Goal: Book appointment/travel/reservation

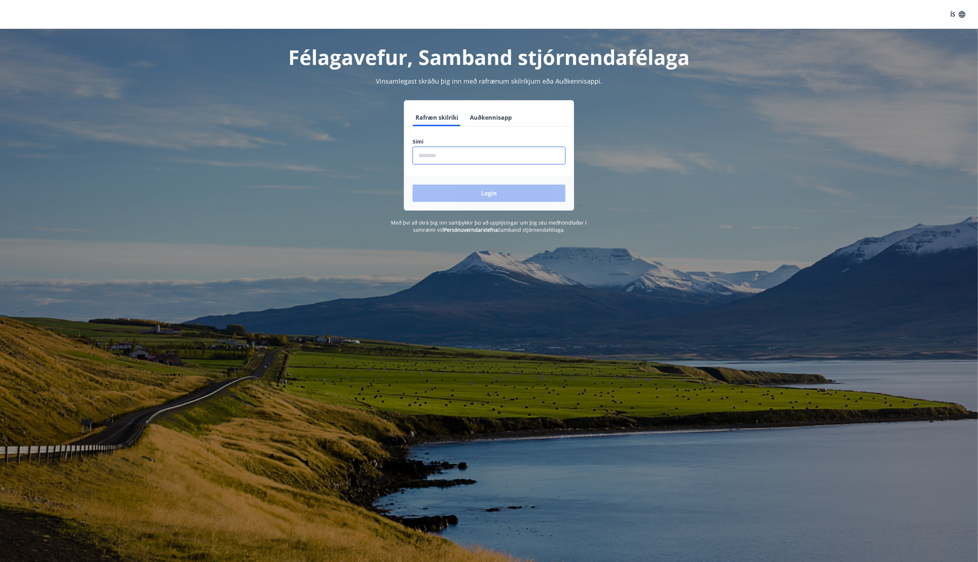
click at [434, 157] on input "phone" at bounding box center [488, 156] width 153 height 18
type input "********"
click at [447, 193] on button "Login" at bounding box center [488, 192] width 153 height 17
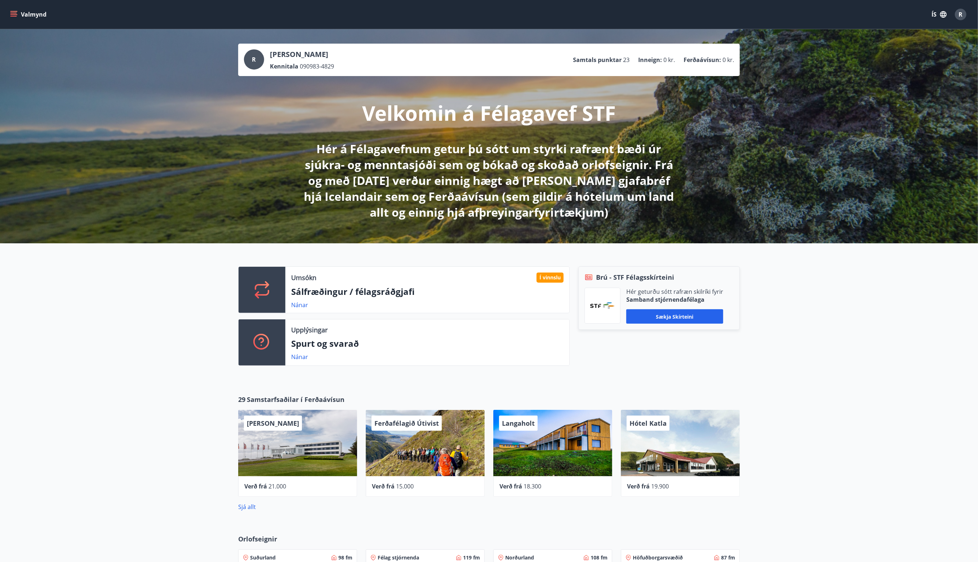
click at [10, 15] on icon "menu" at bounding box center [13, 14] width 7 height 7
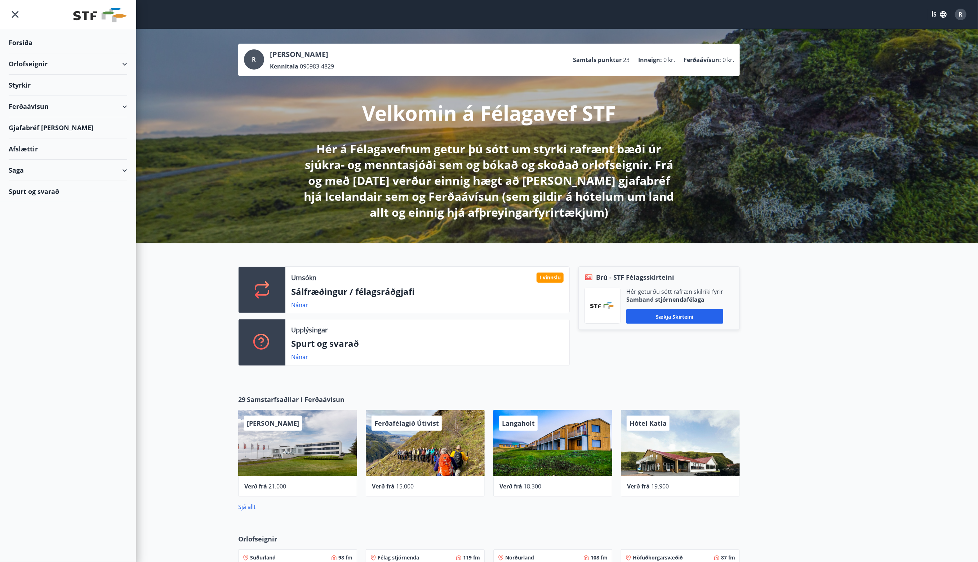
click at [122, 65] on div "Orlofseignir" at bounding box center [68, 63] width 119 height 21
click at [31, 82] on div "Framboð" at bounding box center [67, 82] width 107 height 15
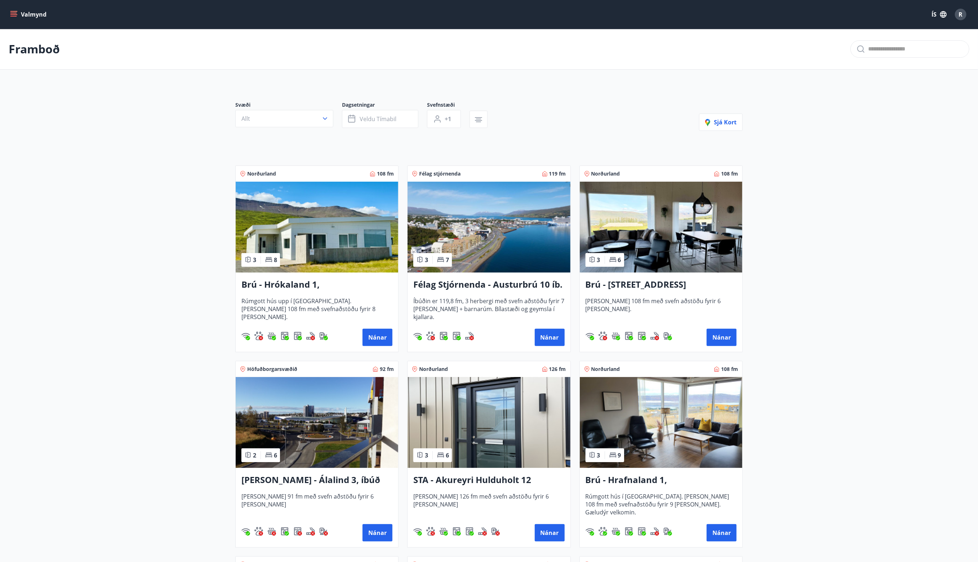
click at [19, 10] on button "Valmynd" at bounding box center [29, 14] width 41 height 13
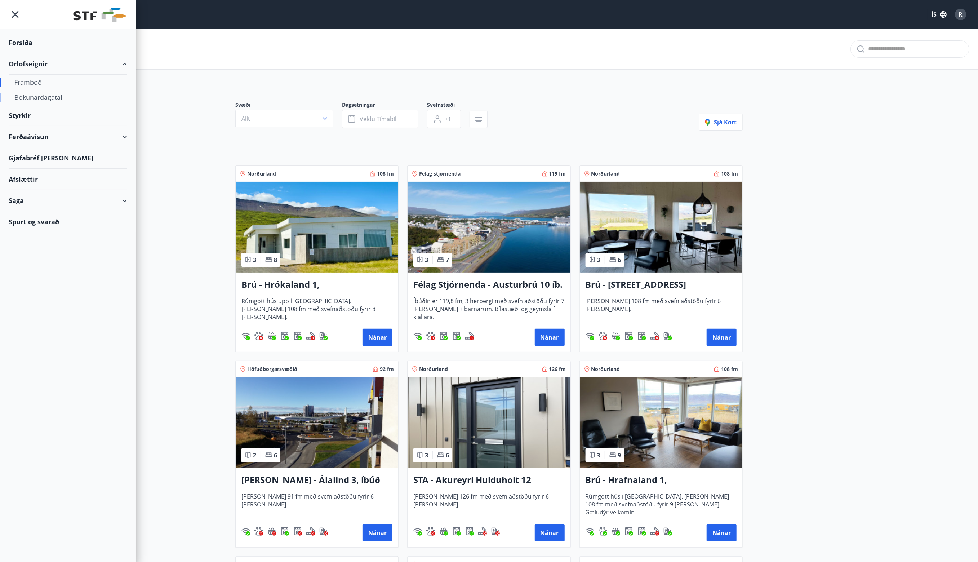
click at [42, 98] on div "Bókunardagatal" at bounding box center [67, 97] width 107 height 15
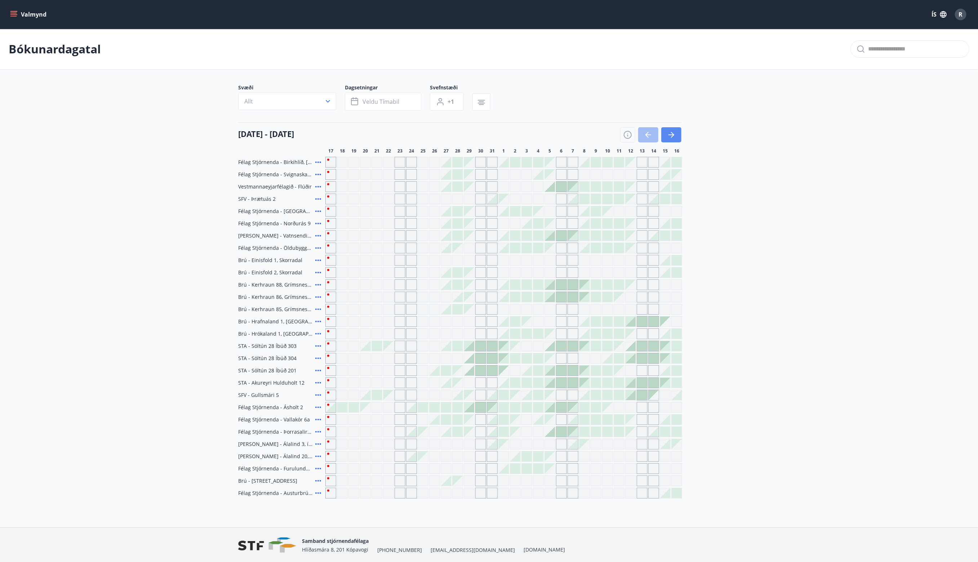
click at [672, 140] on button "button" at bounding box center [671, 134] width 20 height 15
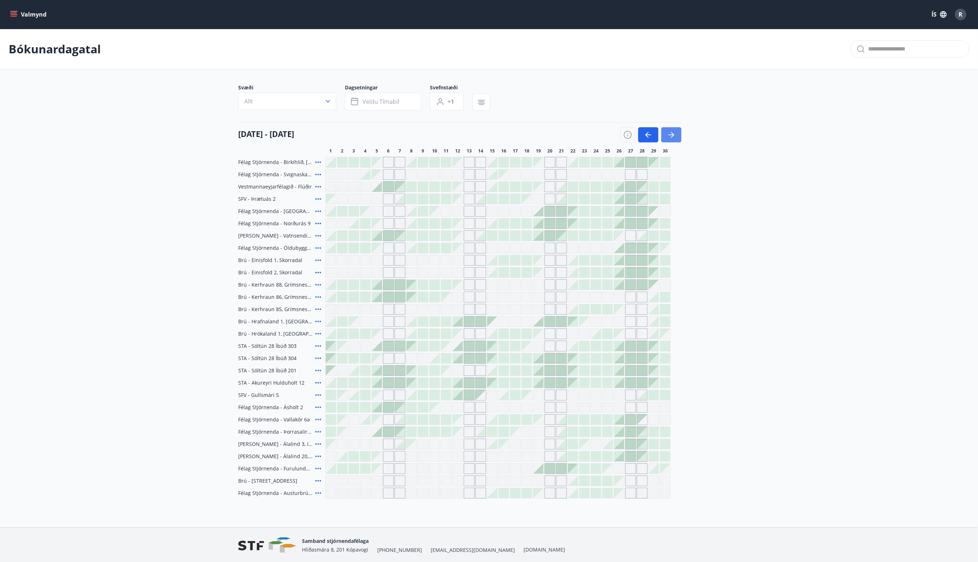
click at [672, 140] on button "button" at bounding box center [671, 134] width 20 height 15
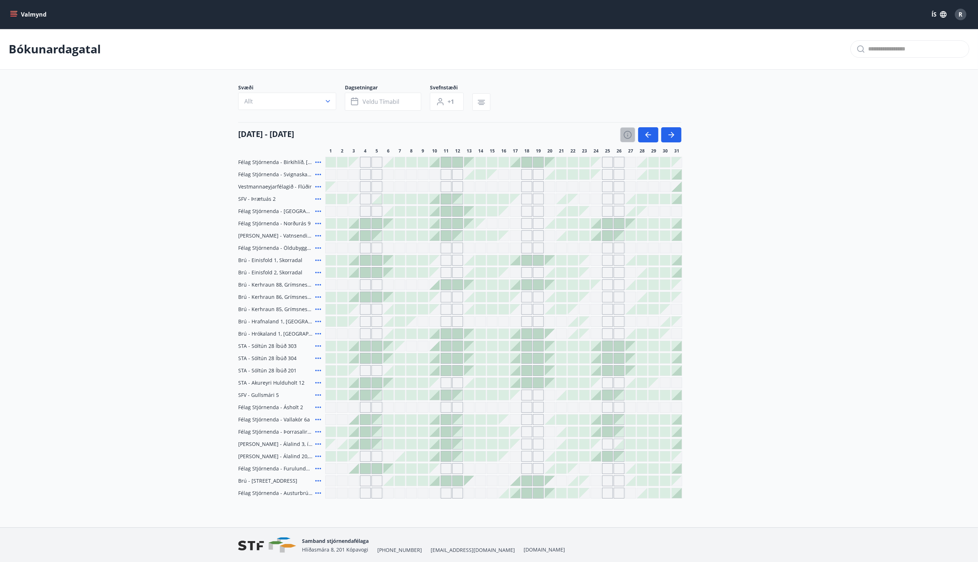
click at [623, 138] on icon "button" at bounding box center [627, 134] width 9 height 9
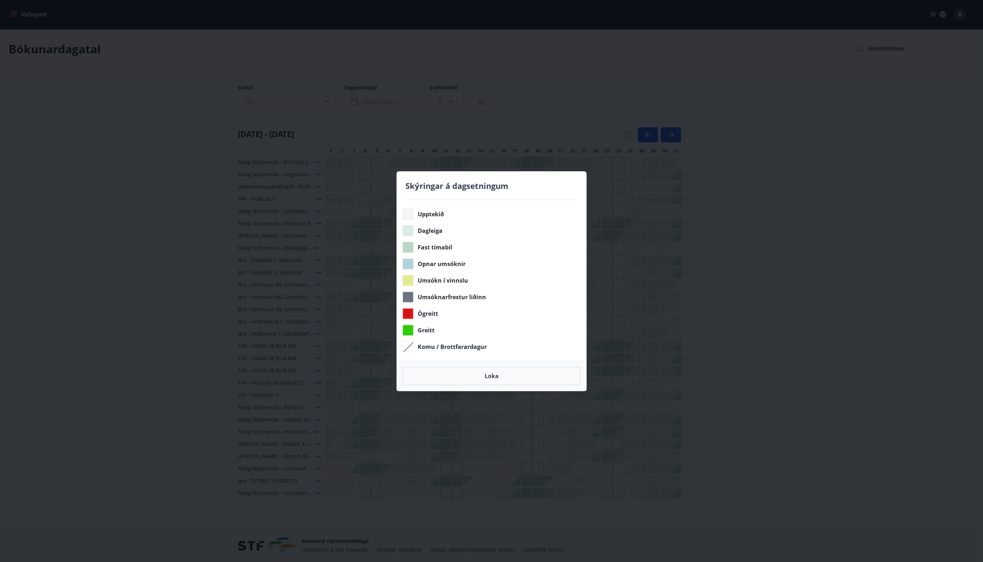
drag, startPoint x: 486, startPoint y: 375, endPoint x: 964, endPoint y: 272, distance: 488.6
click at [486, 375] on button "Loka" at bounding box center [492, 376] width 178 height 18
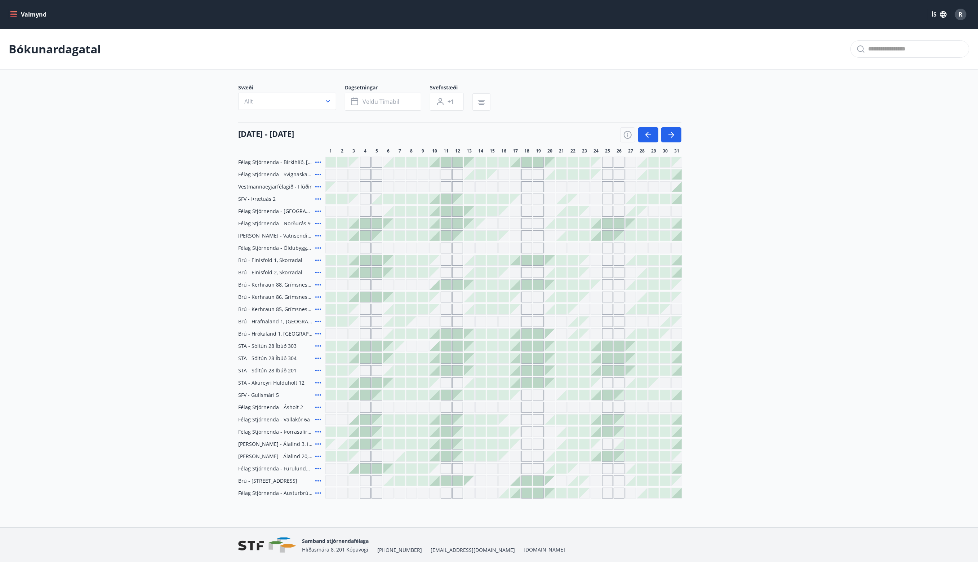
click at [316, 249] on icon at bounding box center [318, 247] width 9 height 9
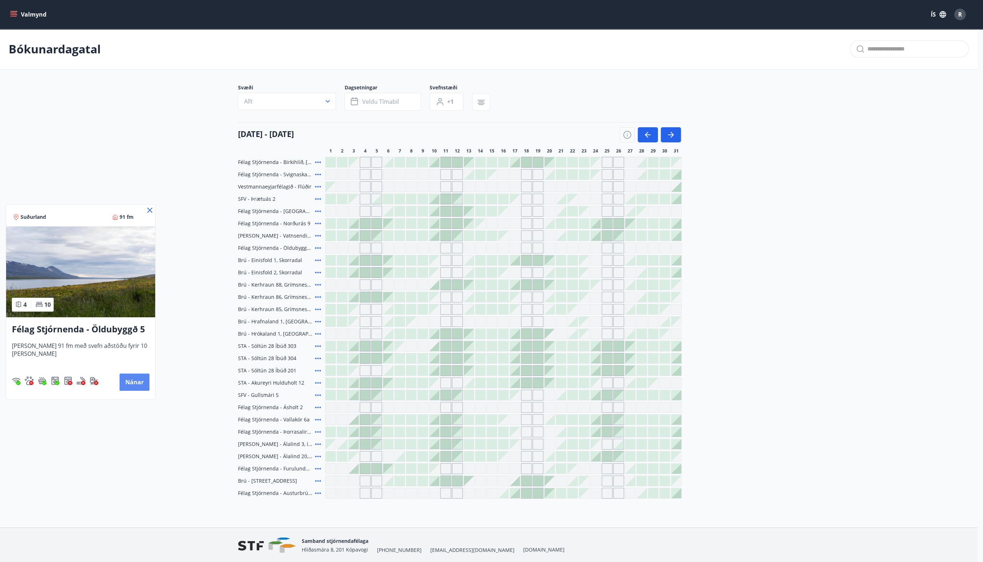
click at [129, 380] on button "Nánar" at bounding box center [135, 381] width 30 height 17
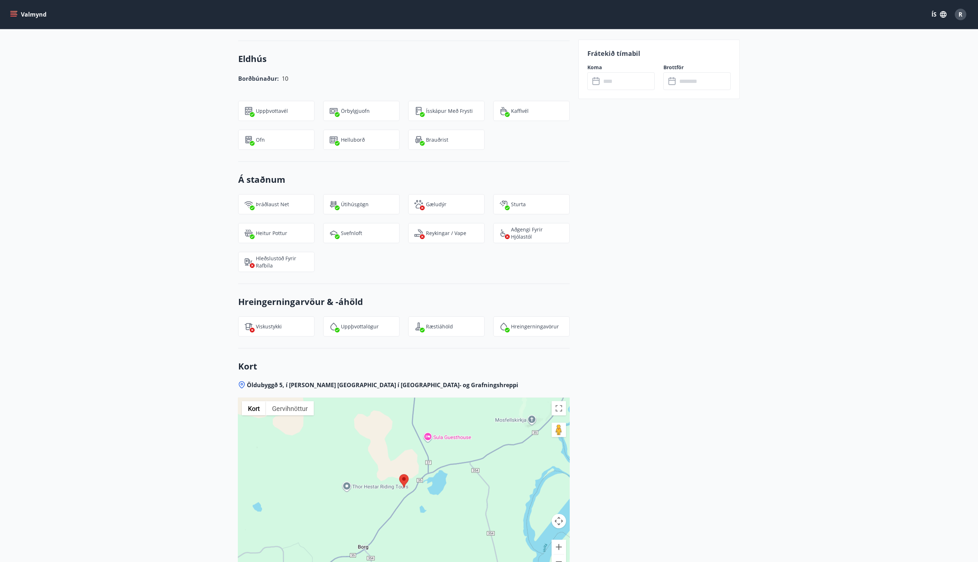
scroll to position [897, 0]
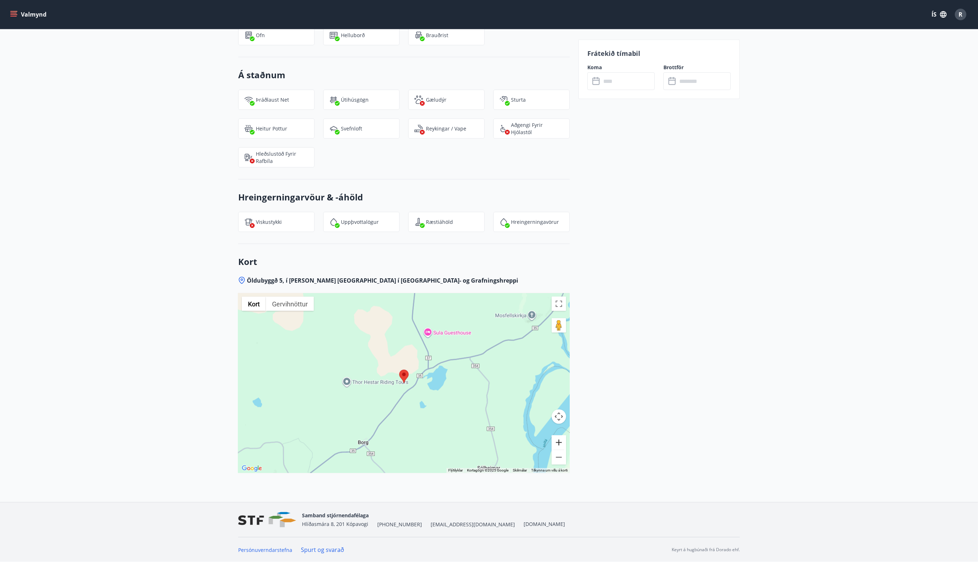
click at [556, 439] on button "Stækka" at bounding box center [558, 442] width 14 height 14
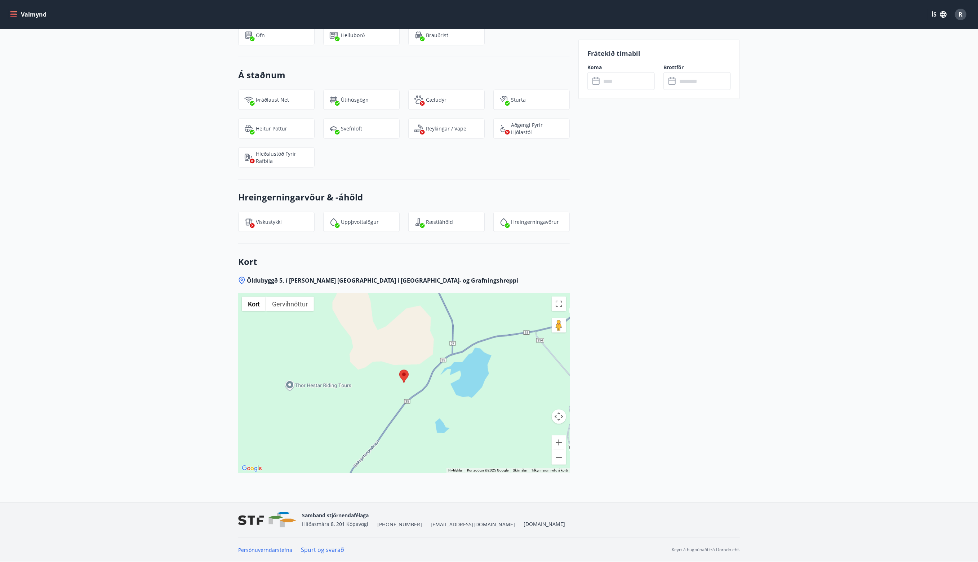
click at [554, 453] on button "Minnka" at bounding box center [558, 457] width 14 height 14
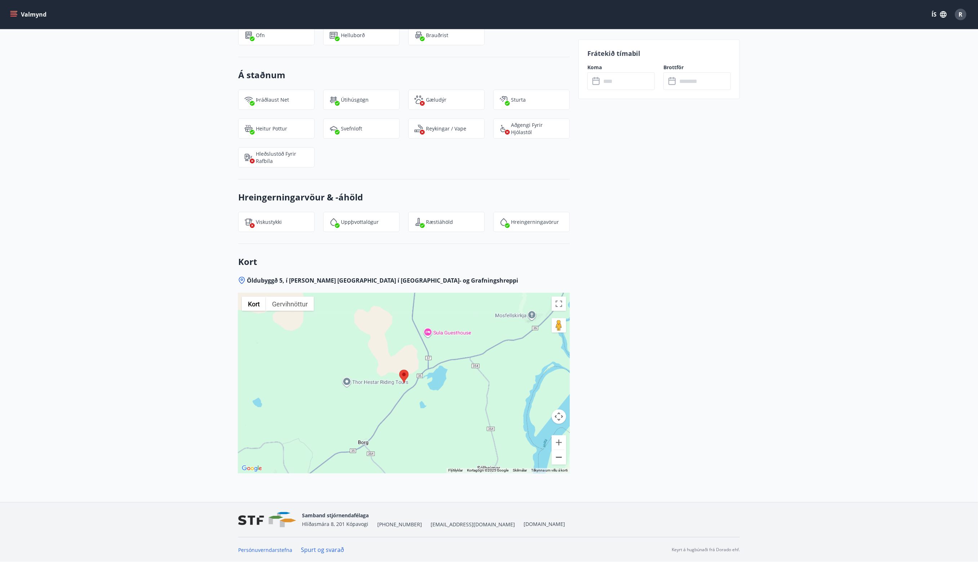
click at [555, 455] on button "Minnka" at bounding box center [558, 457] width 14 height 14
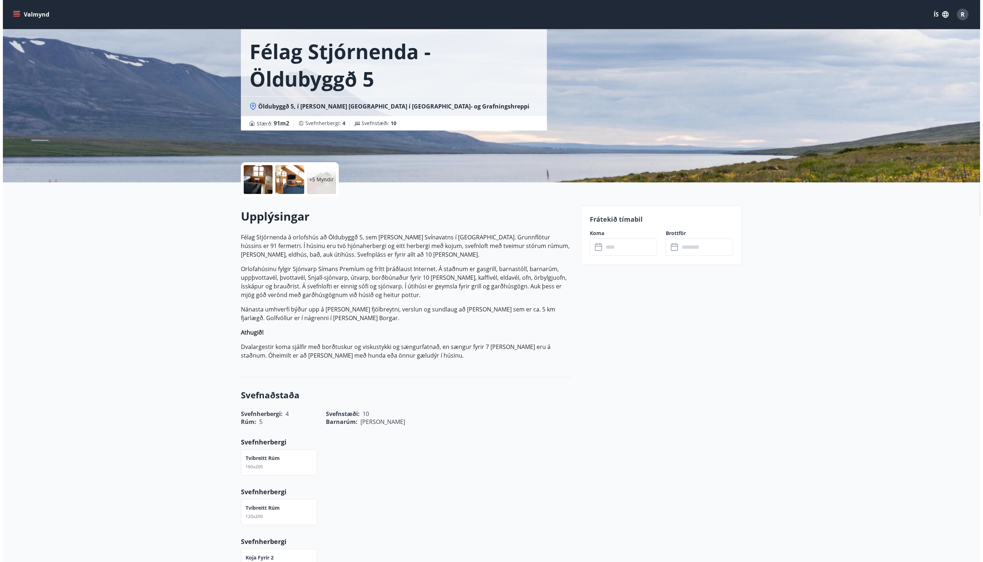
scroll to position [32, 0]
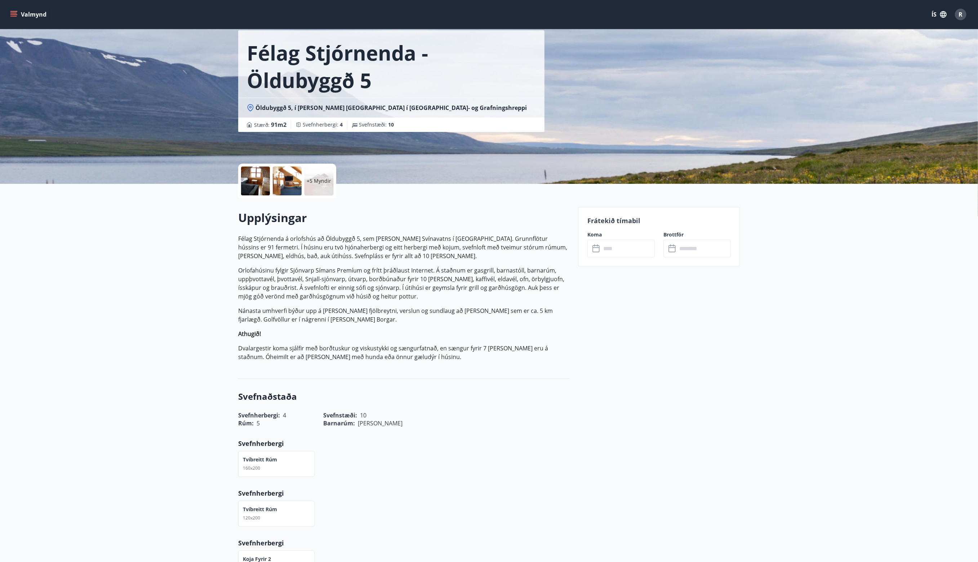
click at [318, 179] on p "+5 Myndir" at bounding box center [319, 180] width 24 height 7
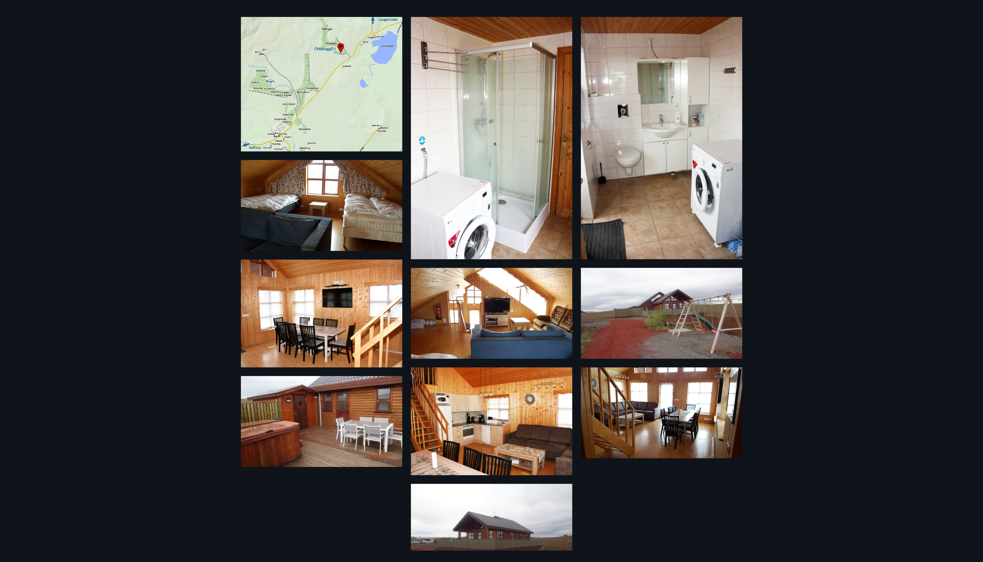
scroll to position [50, 0]
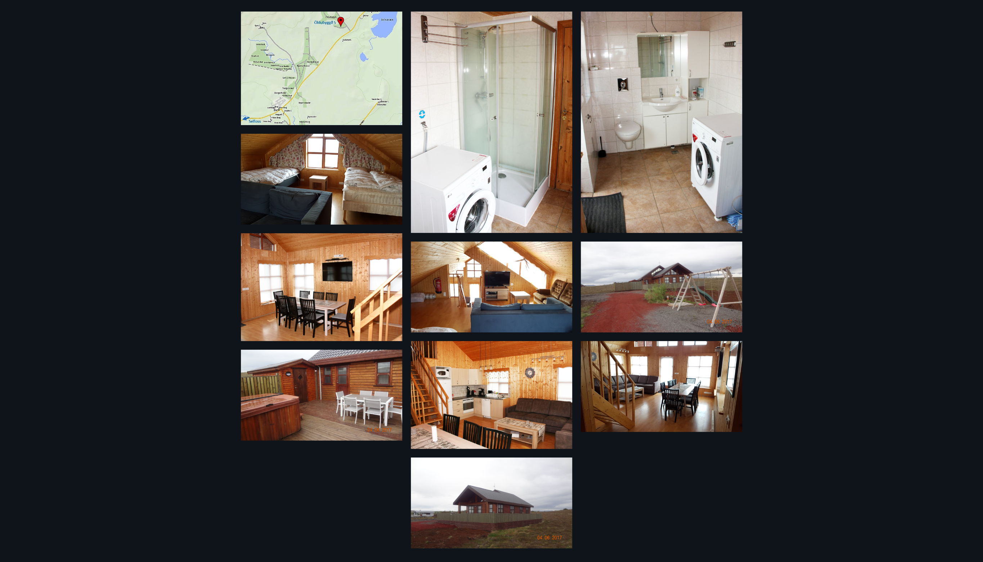
click at [362, 380] on img at bounding box center [321, 394] width 161 height 91
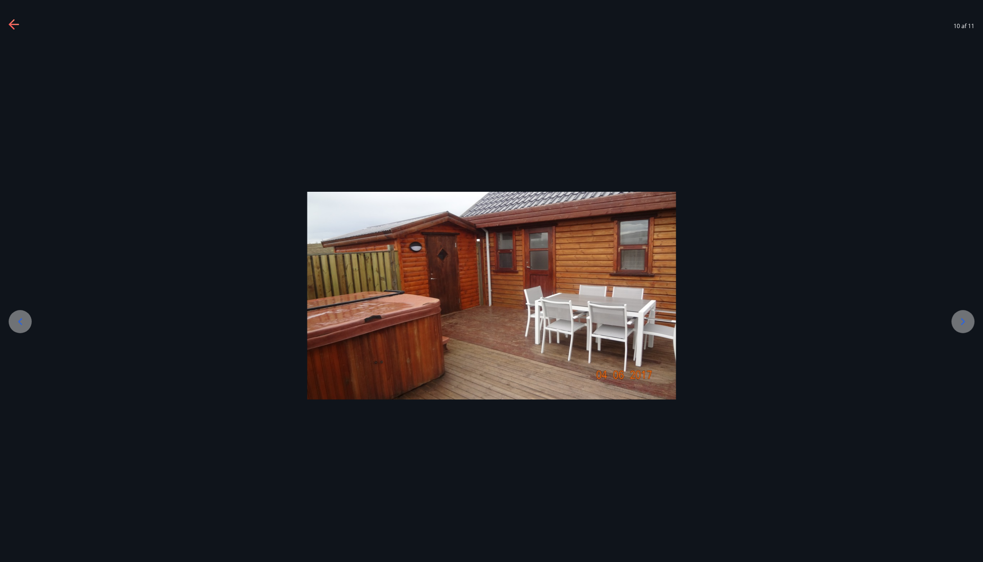
click at [962, 322] on icon at bounding box center [963, 322] width 12 height 12
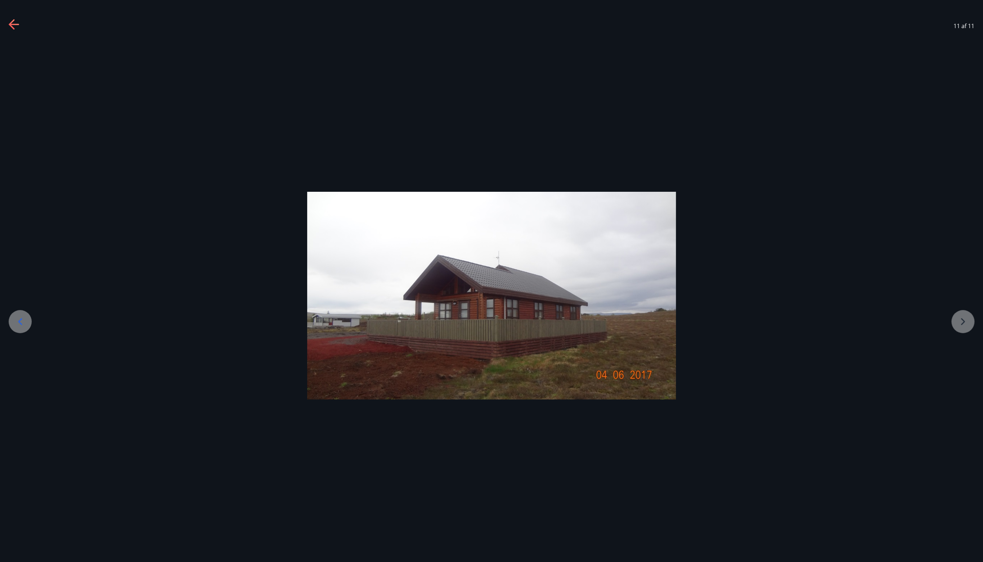
click at [962, 322] on div at bounding box center [491, 295] width 983 height 207
click at [26, 323] on div at bounding box center [20, 321] width 23 height 23
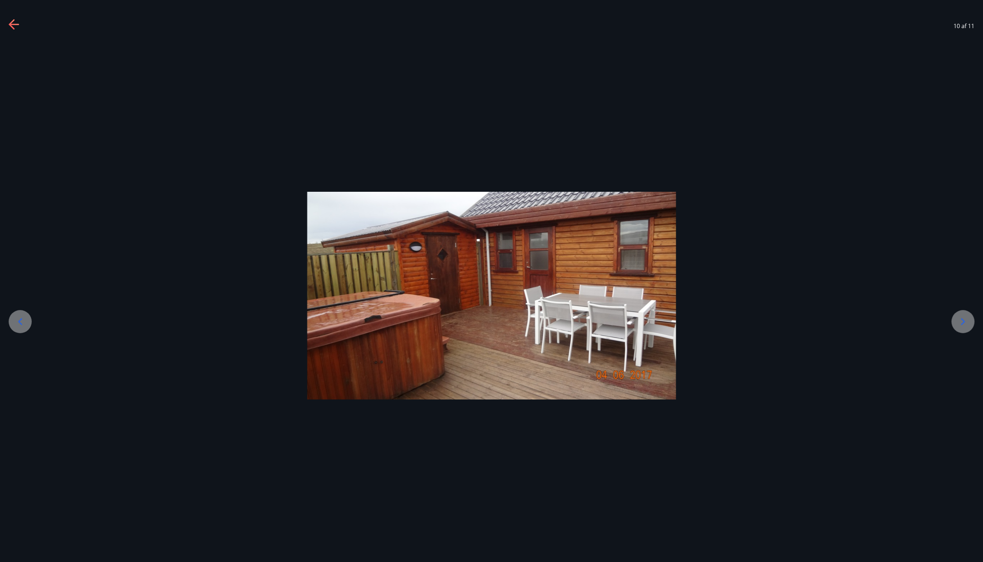
click at [26, 323] on icon at bounding box center [20, 322] width 12 height 12
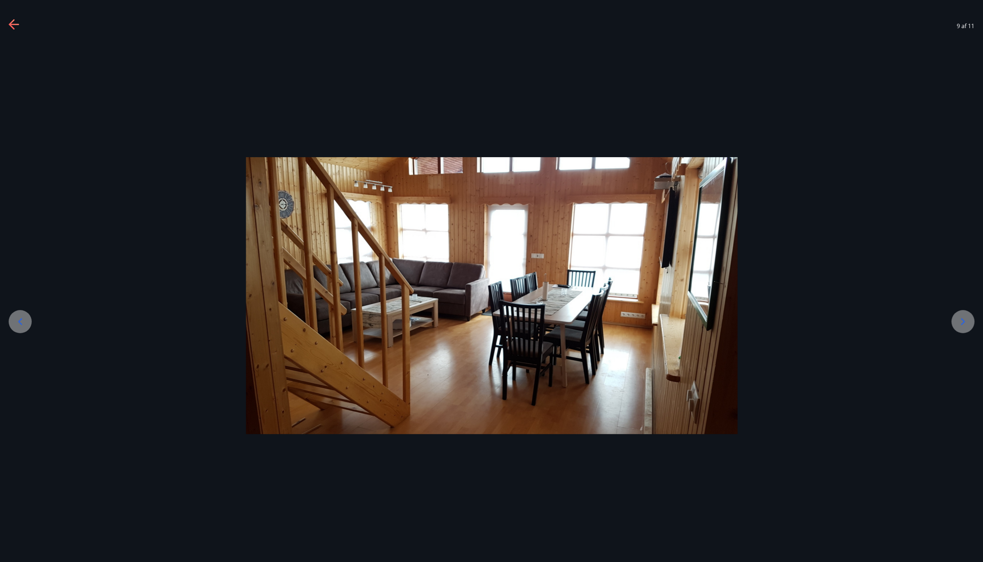
click at [26, 323] on icon at bounding box center [20, 322] width 12 height 12
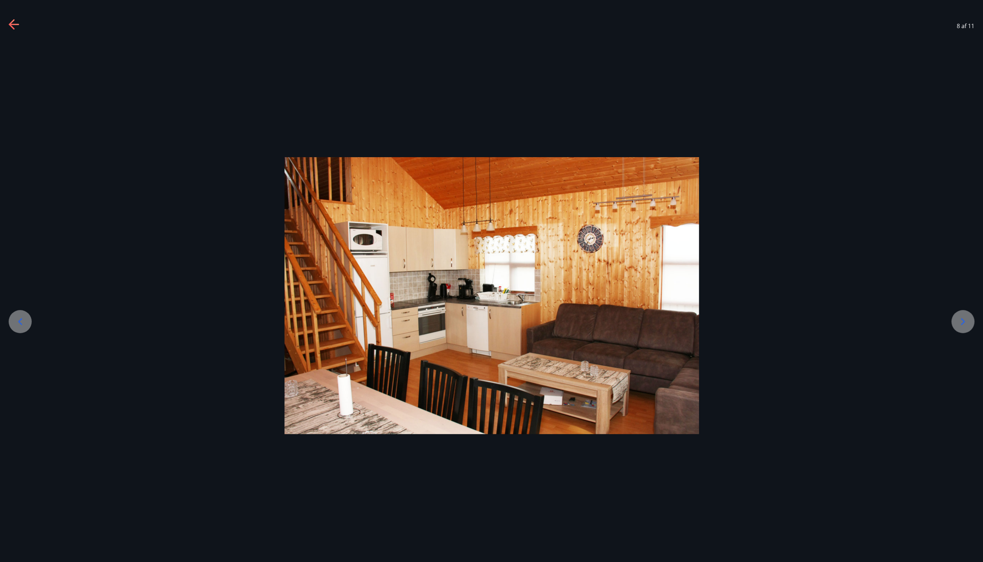
click at [26, 323] on icon at bounding box center [20, 322] width 12 height 12
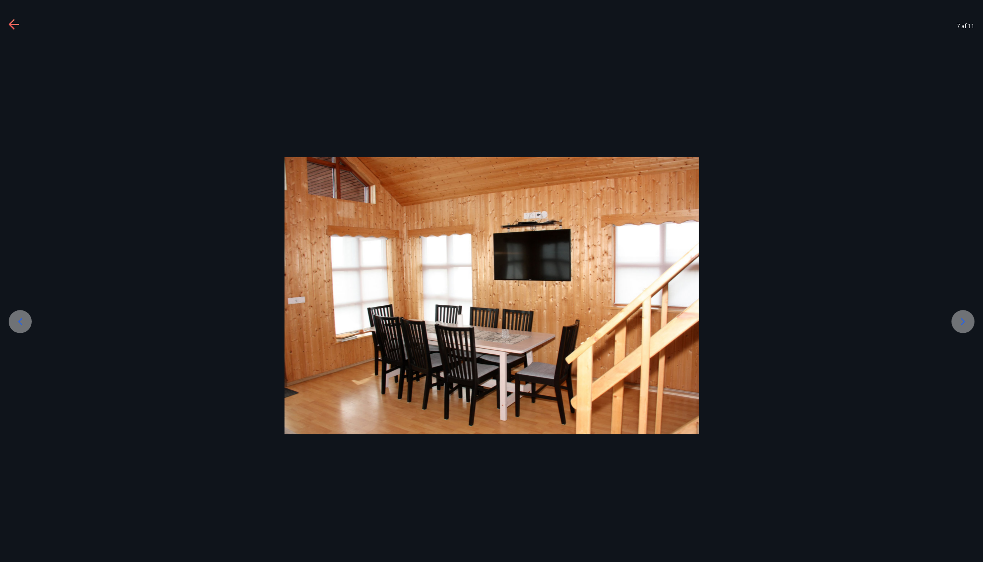
click at [26, 323] on icon at bounding box center [20, 322] width 12 height 12
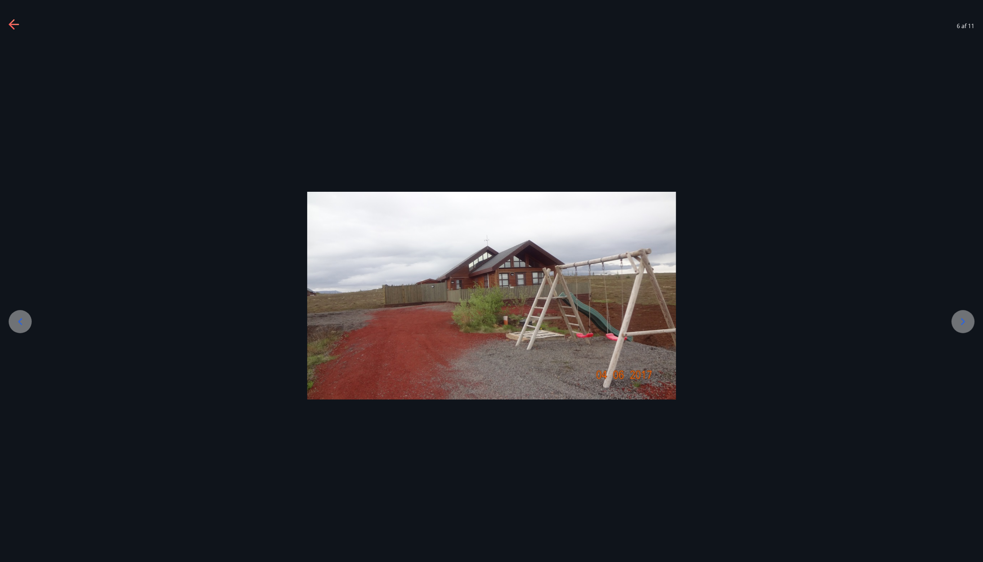
click at [26, 323] on icon at bounding box center [20, 322] width 12 height 12
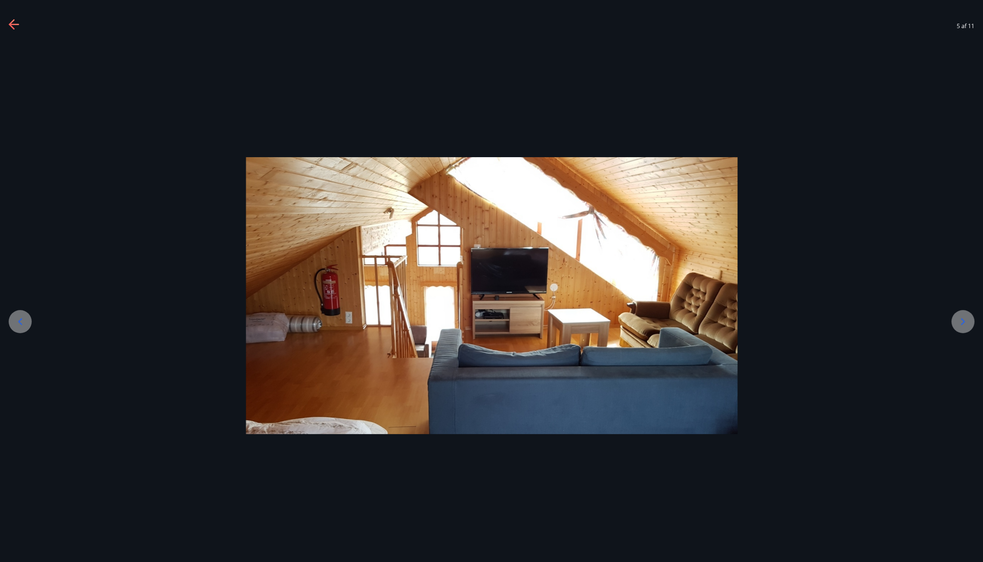
click at [26, 323] on icon at bounding box center [20, 322] width 12 height 12
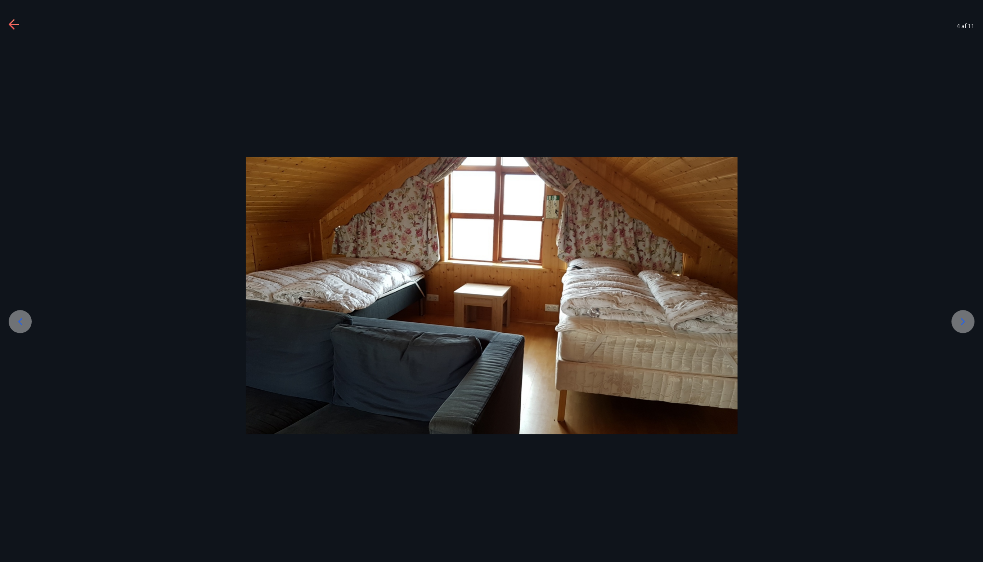
click at [27, 325] on div at bounding box center [20, 321] width 23 height 23
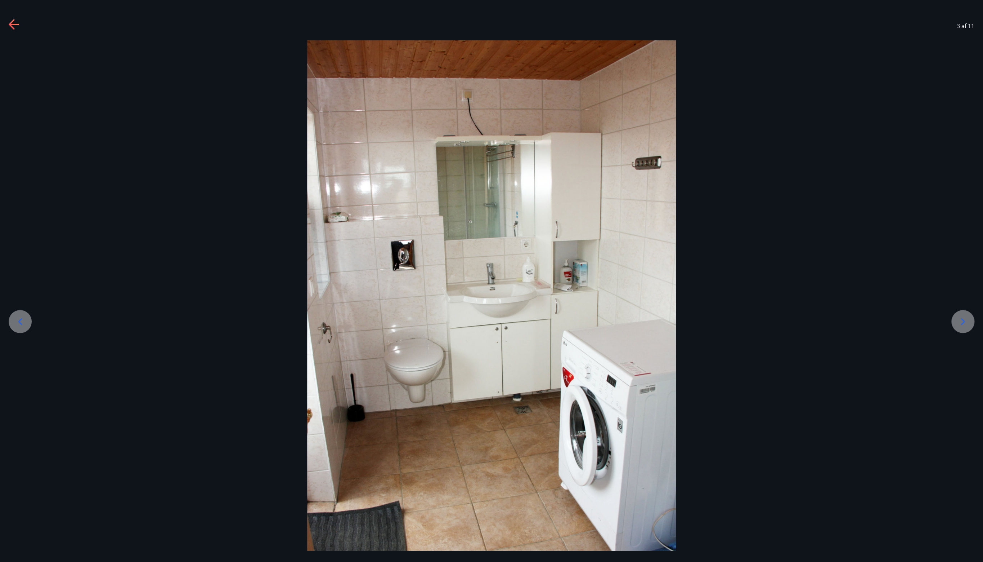
click at [26, 323] on icon at bounding box center [20, 322] width 12 height 12
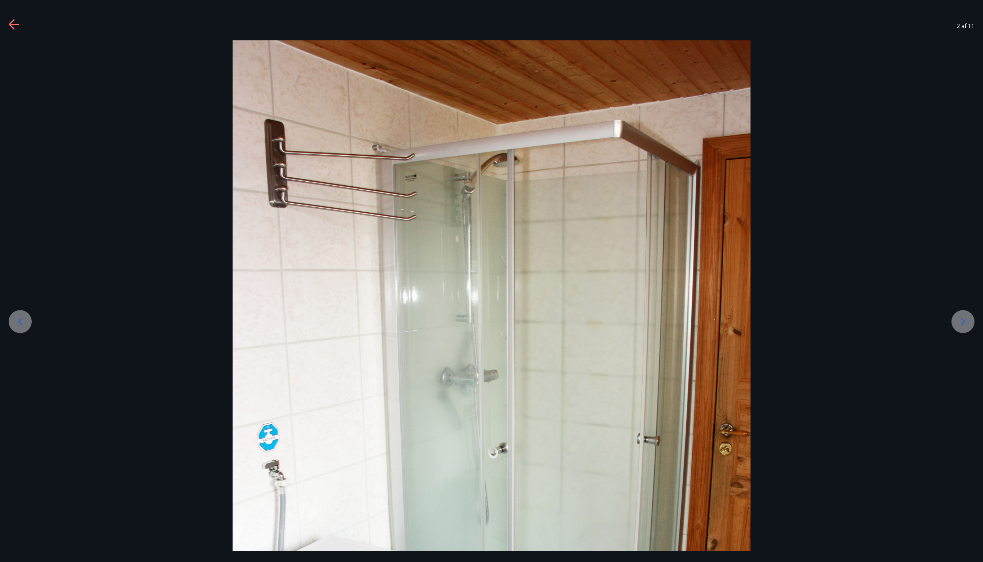
click at [26, 323] on icon at bounding box center [20, 322] width 12 height 12
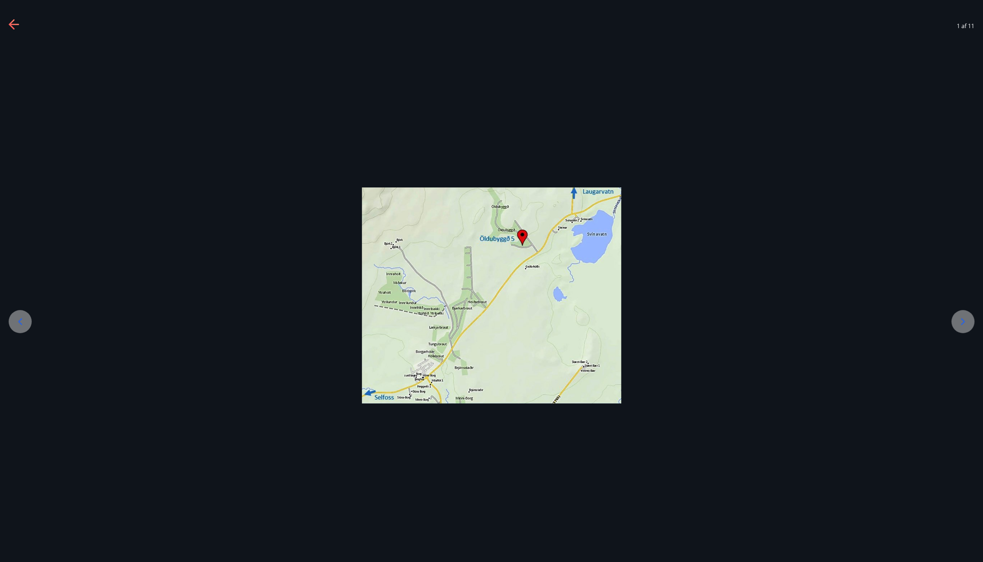
click at [11, 24] on icon at bounding box center [14, 24] width 10 height 1
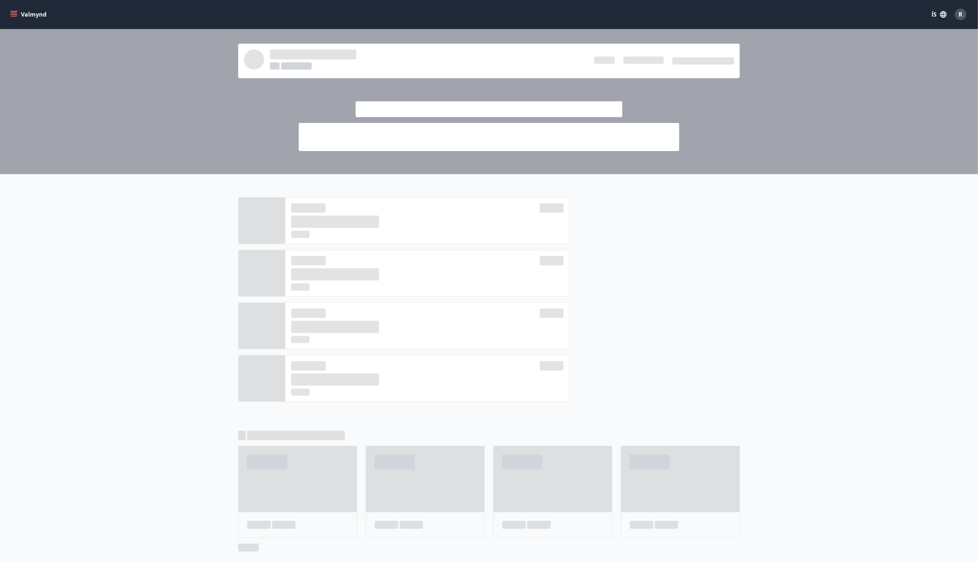
click at [22, 17] on button "Valmynd" at bounding box center [29, 14] width 41 height 13
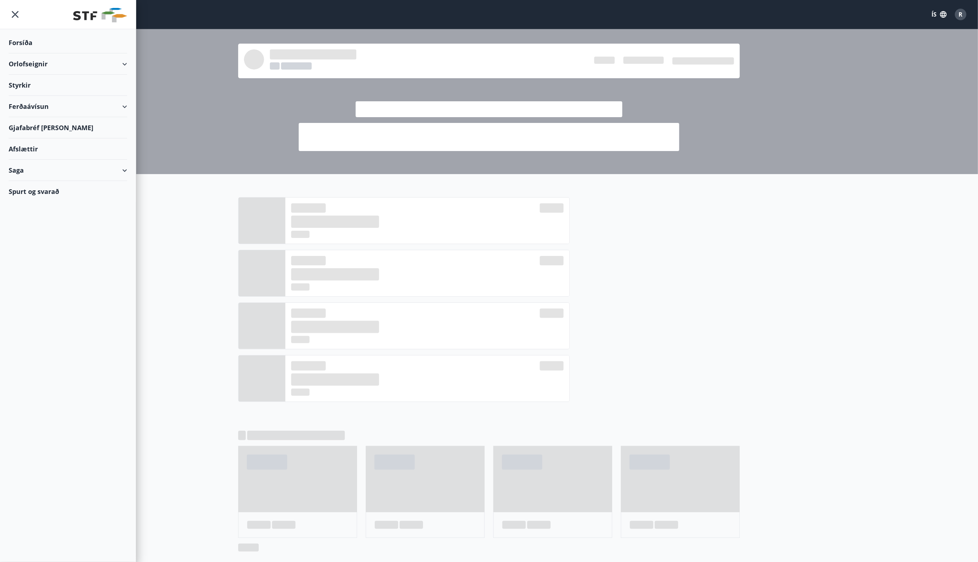
click at [39, 67] on div "Orlofseignir" at bounding box center [68, 63] width 119 height 21
click at [32, 94] on div "Bókunardagatal" at bounding box center [67, 97] width 107 height 15
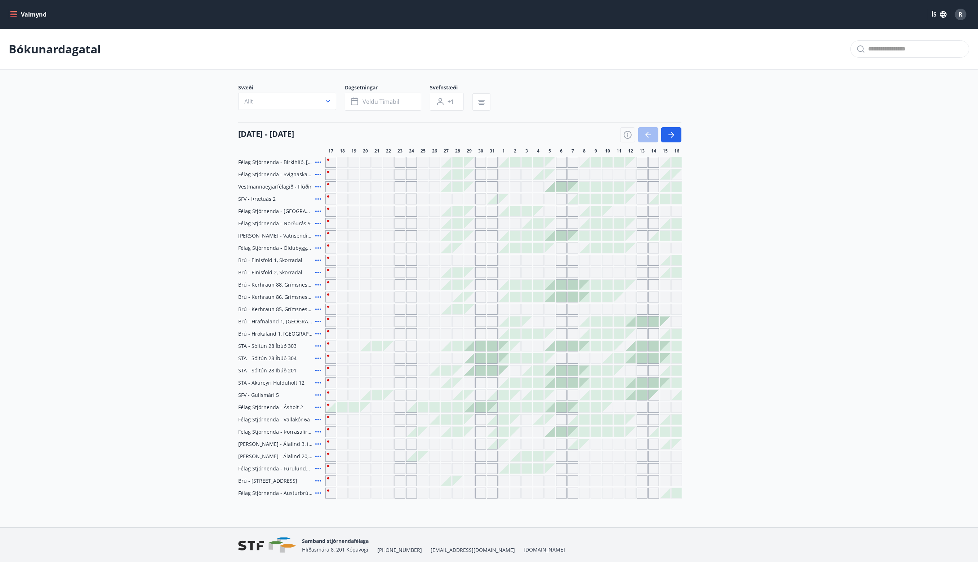
click at [682, 137] on div "17 ágúst - 16 september 17 18 19 20 21 22 23 24 25 26 27 28 29 30 31 1 2 3 4 5 …" at bounding box center [488, 138] width 501 height 32
click at [675, 137] on icon "button" at bounding box center [671, 134] width 9 height 9
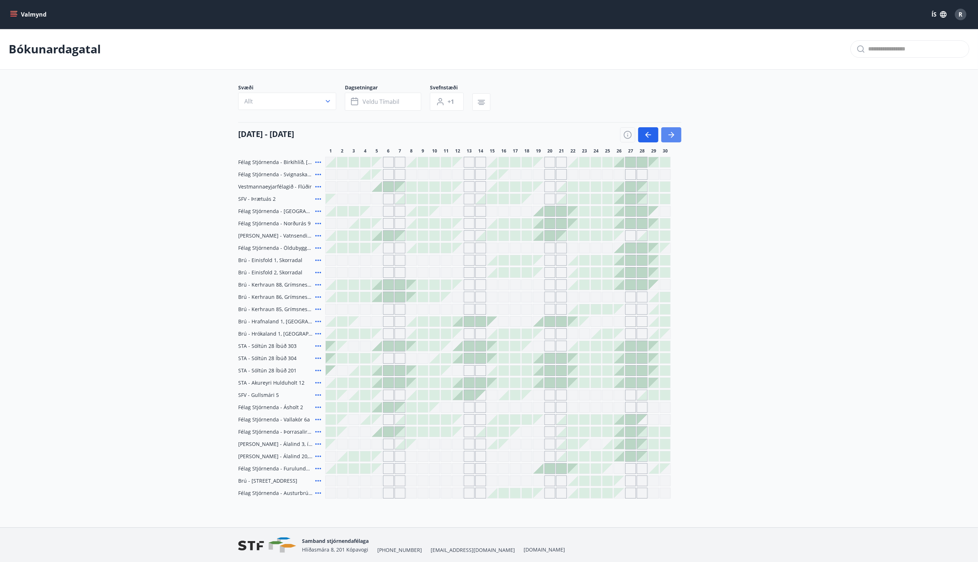
click at [675, 137] on icon "button" at bounding box center [671, 134] width 9 height 9
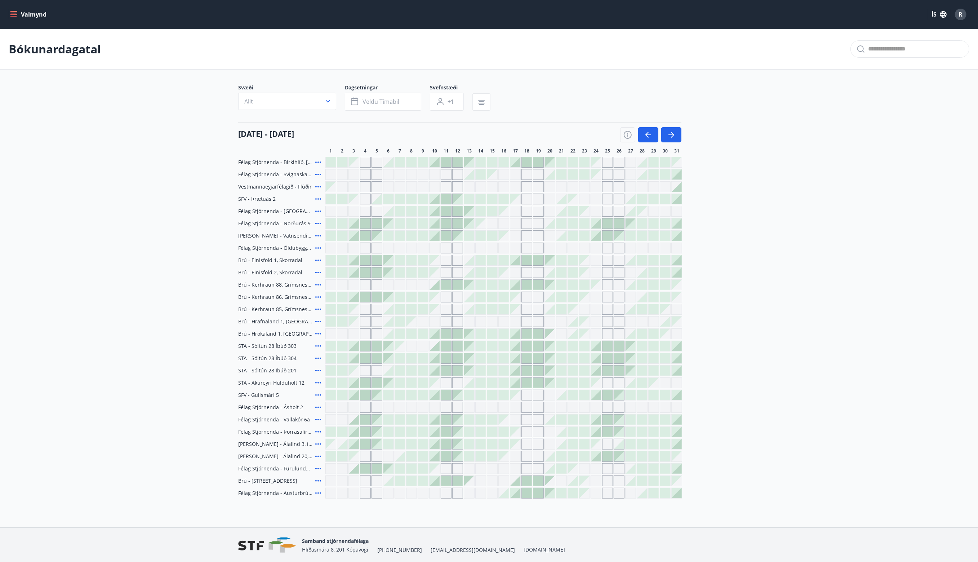
click at [316, 260] on icon at bounding box center [318, 259] width 6 height 1
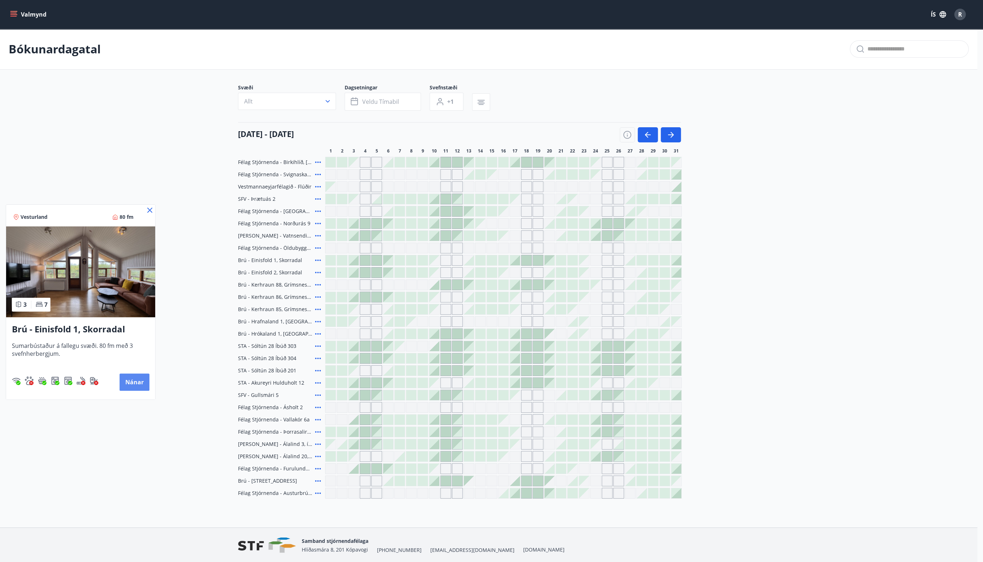
click at [137, 385] on button "Nánar" at bounding box center [135, 381] width 30 height 17
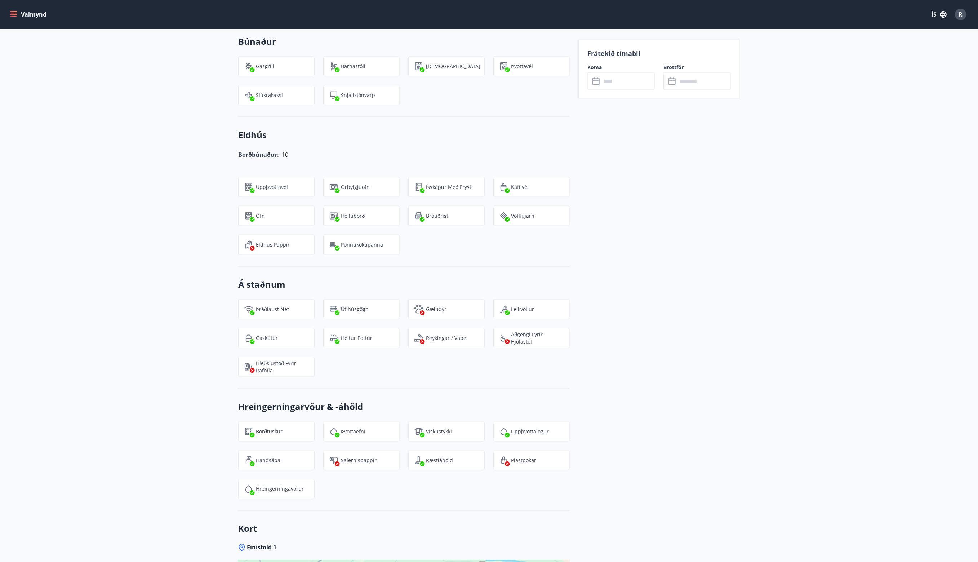
scroll to position [973, 0]
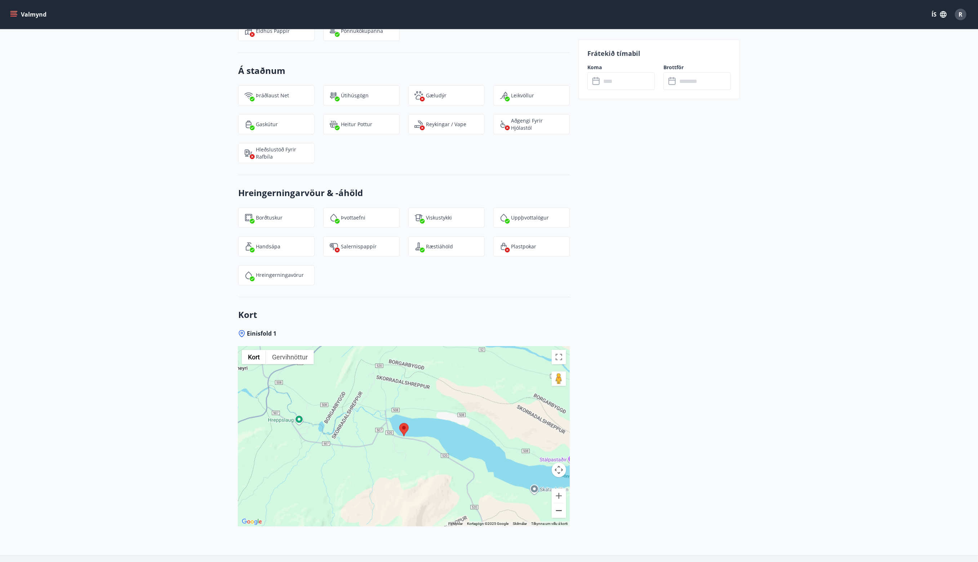
click at [560, 509] on button "Minnka" at bounding box center [558, 510] width 14 height 14
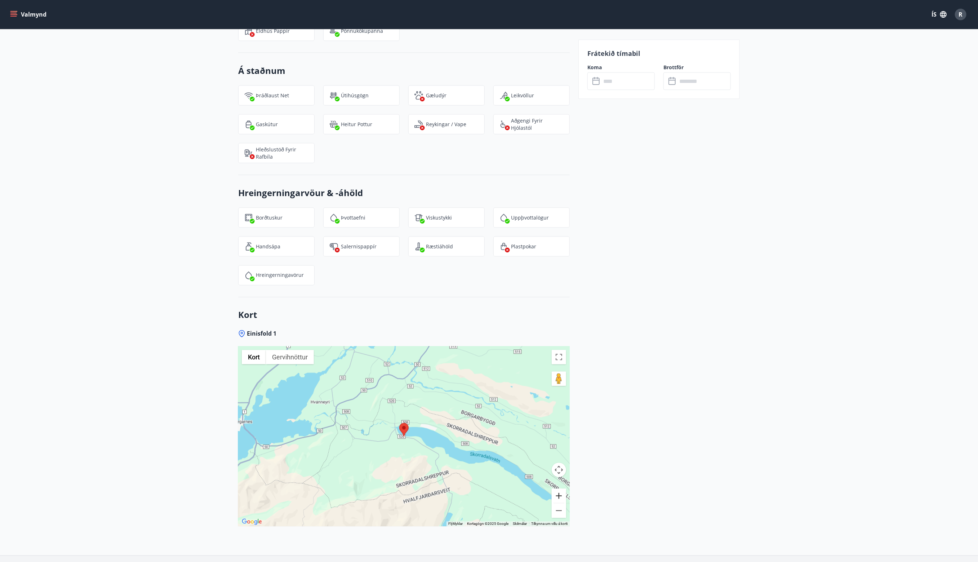
click at [559, 495] on button "Stækka" at bounding box center [558, 495] width 14 height 14
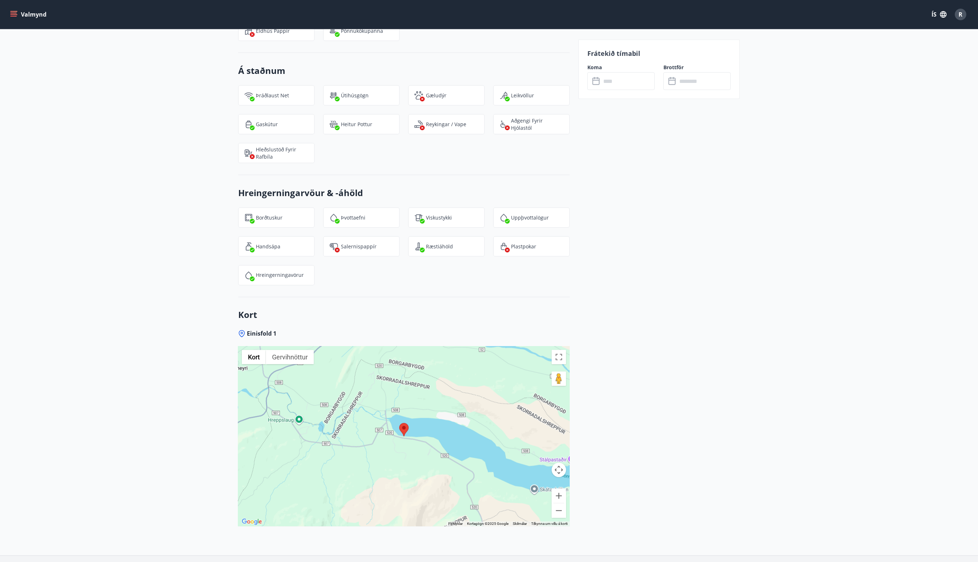
click at [297, 419] on div at bounding box center [403, 436] width 331 height 180
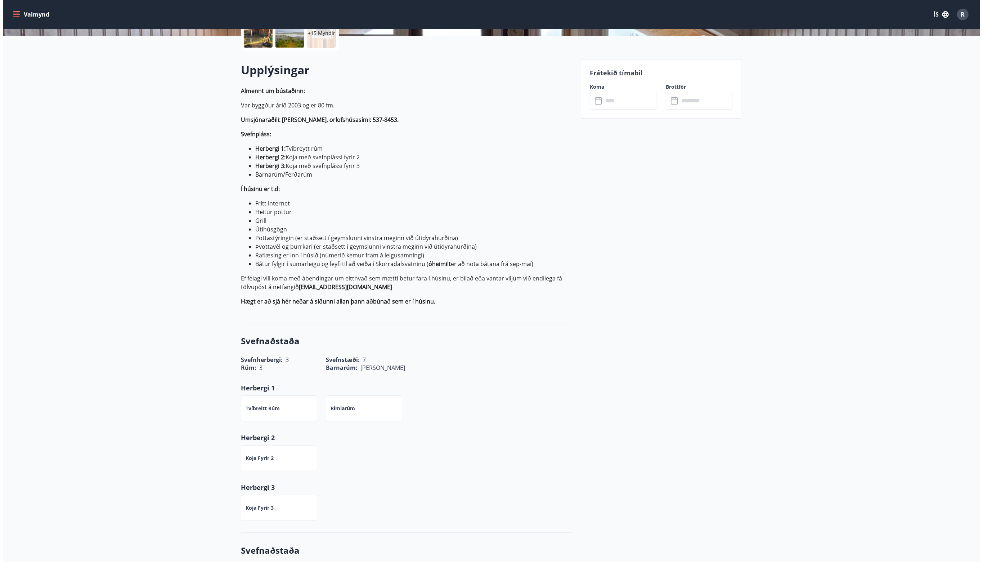
scroll to position [72, 0]
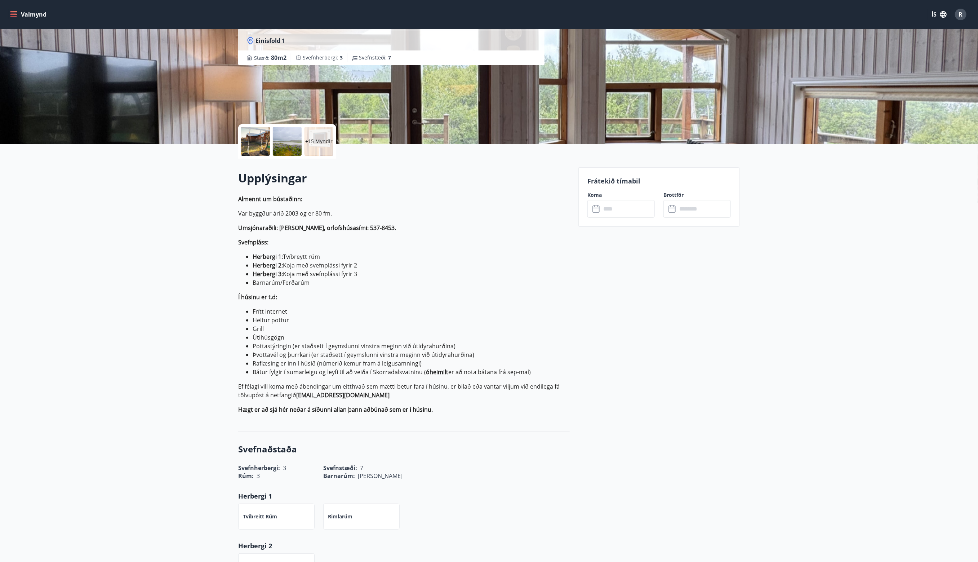
click at [318, 139] on p "+15 Myndir" at bounding box center [318, 141] width 27 height 7
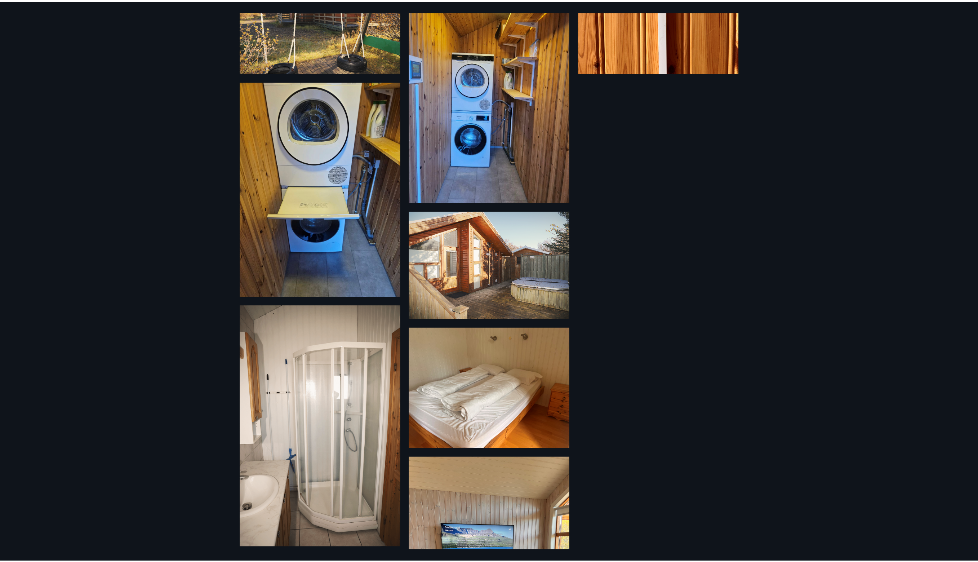
scroll to position [0, 0]
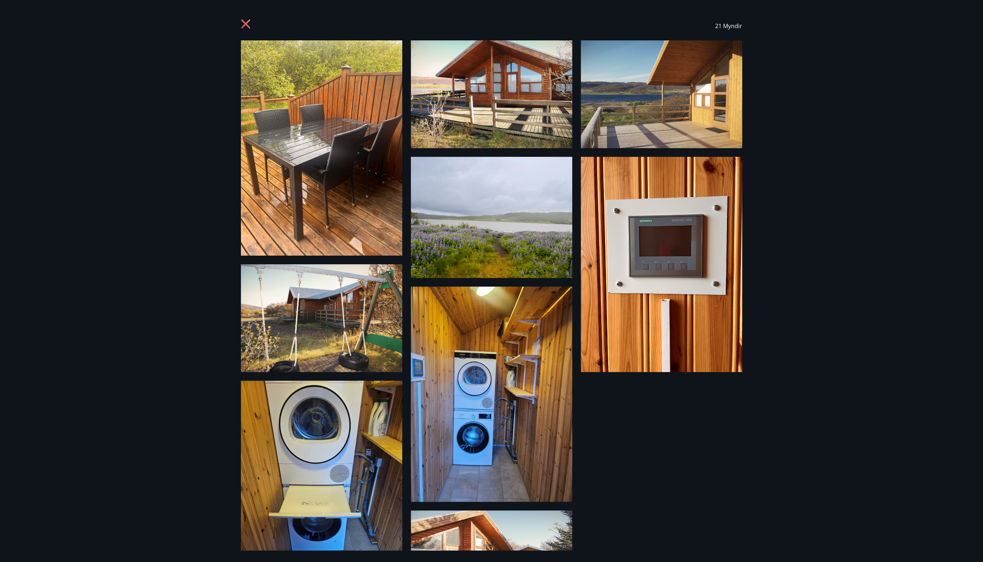
click at [247, 25] on icon at bounding box center [245, 23] width 9 height 9
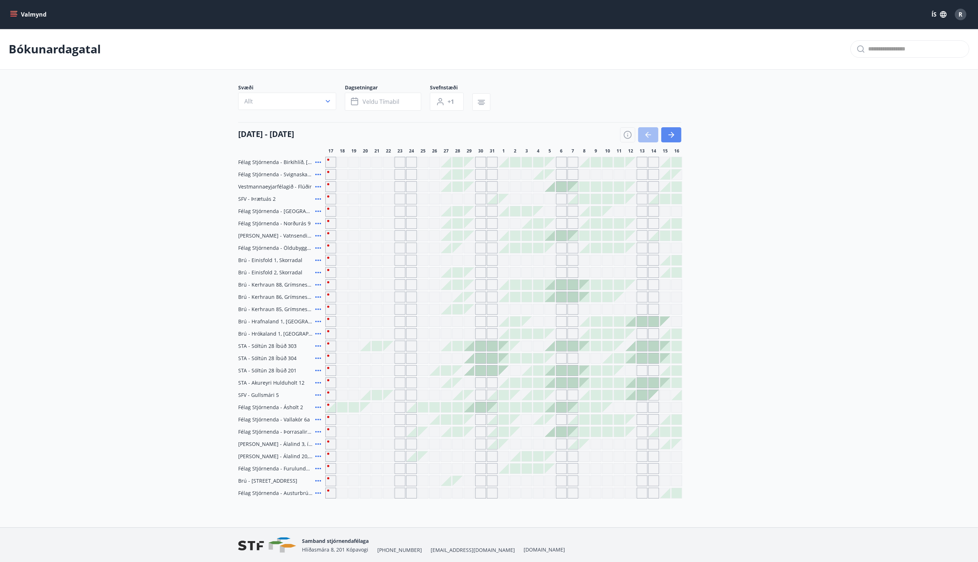
click at [679, 135] on button "button" at bounding box center [671, 134] width 20 height 15
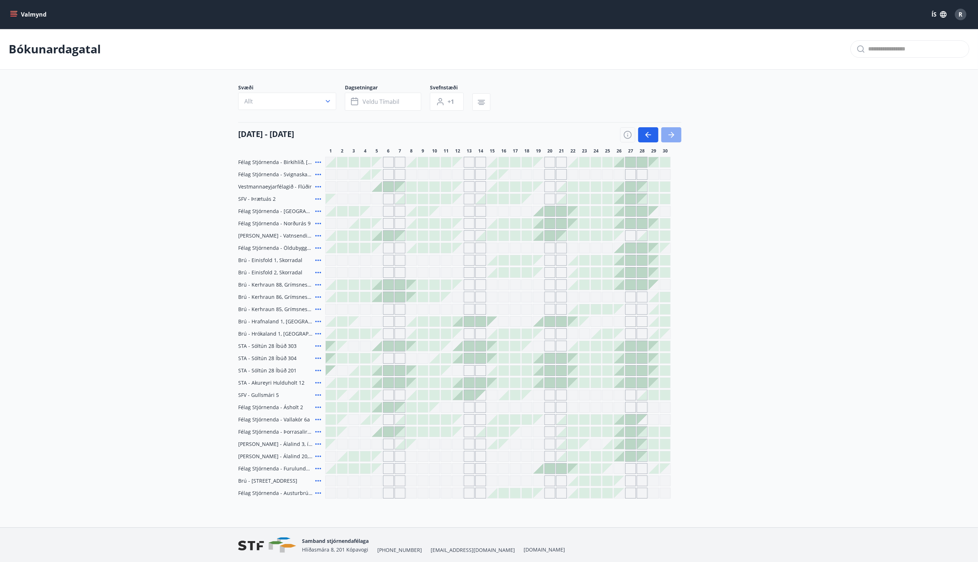
click at [677, 135] on button "button" at bounding box center [671, 134] width 20 height 15
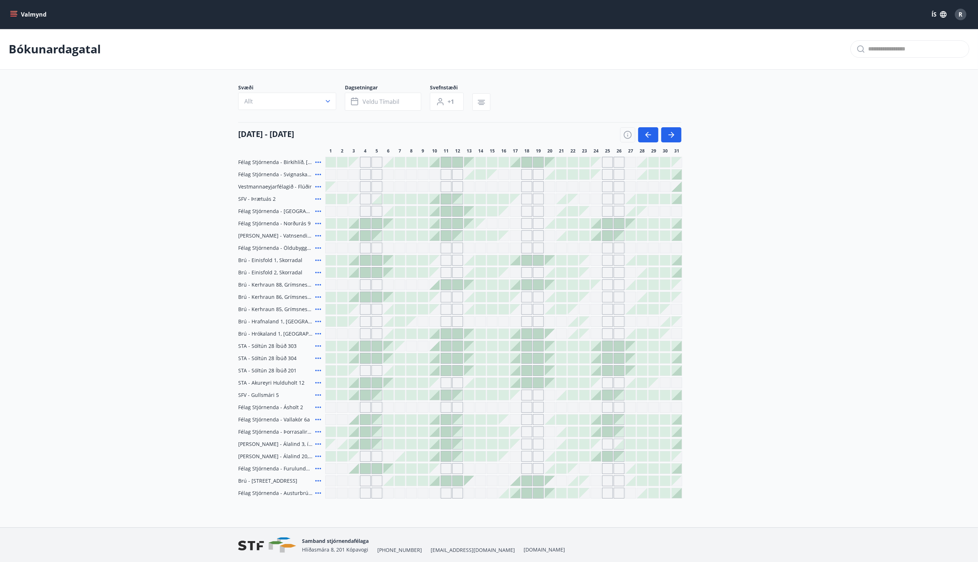
click at [519, 260] on div at bounding box center [515, 260] width 10 height 10
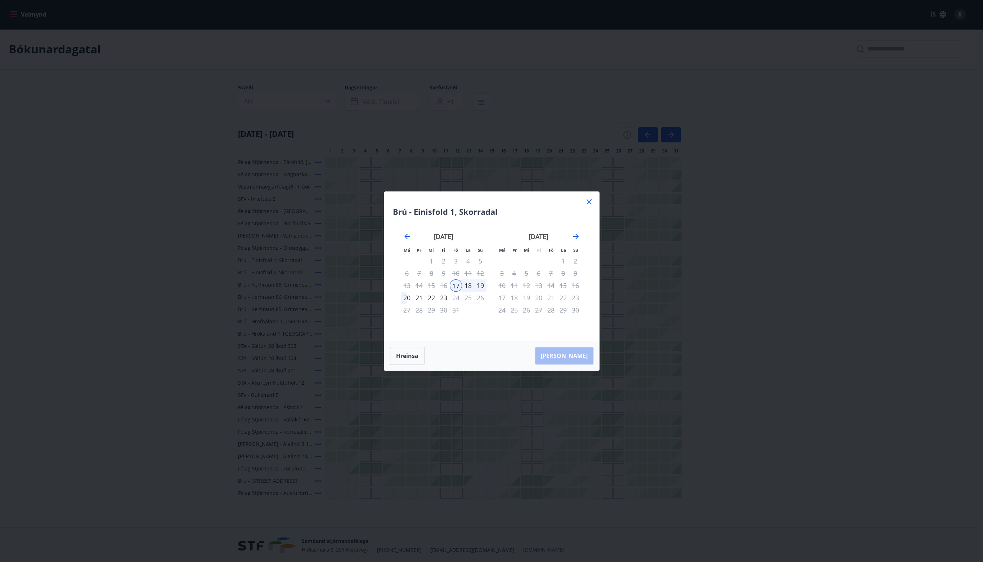
click at [403, 296] on div "20" at bounding box center [407, 297] width 12 height 12
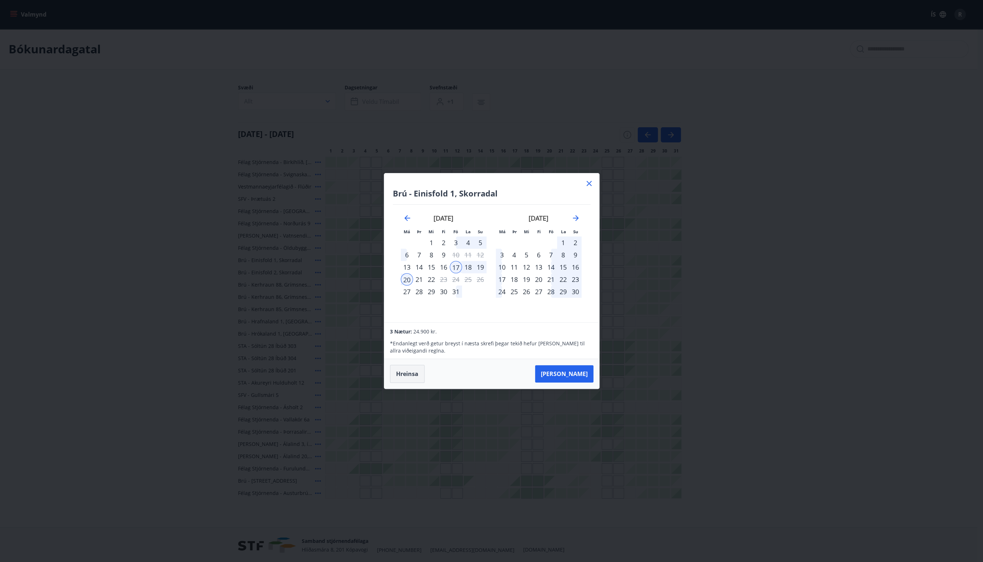
click at [414, 374] on button "Hreinsa" at bounding box center [407, 374] width 35 height 18
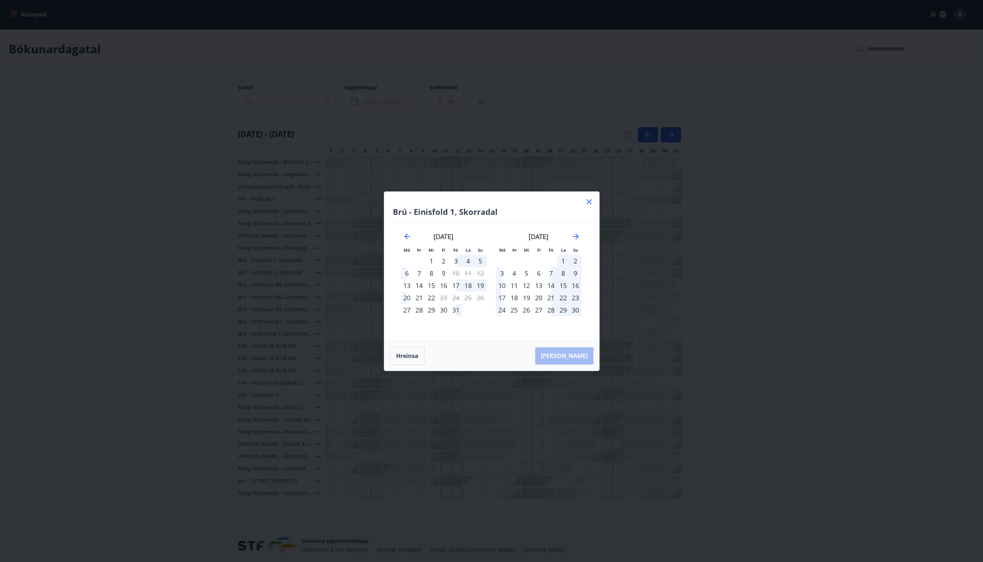
click at [595, 201] on div "Brú - Einisfold 1, Skorradal Má Þr Mi Fi Fö La Su Má Þr Mi Fi Fö La Su septembe…" at bounding box center [491, 266] width 215 height 149
click at [591, 202] on icon at bounding box center [589, 201] width 9 height 9
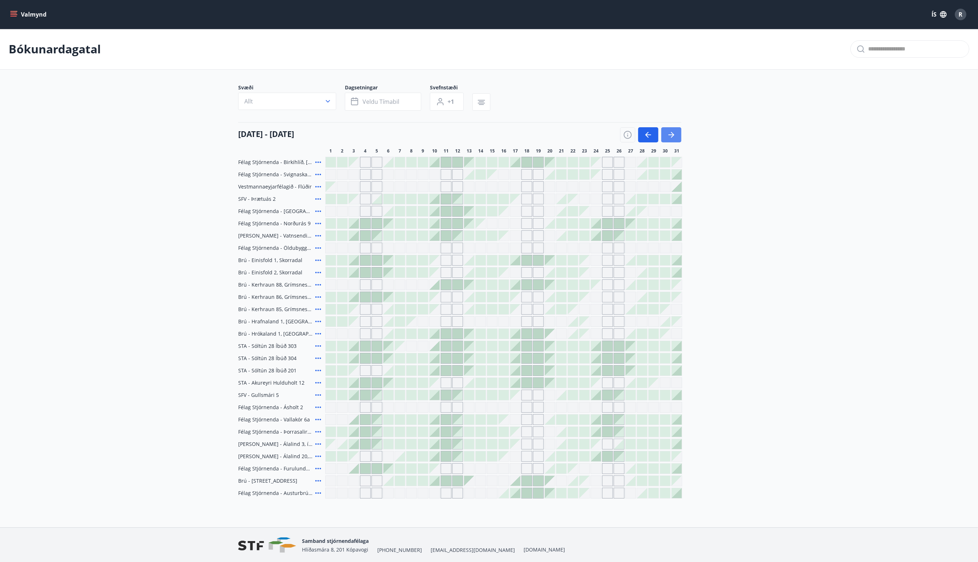
click at [669, 135] on icon "button" at bounding box center [671, 134] width 6 height 1
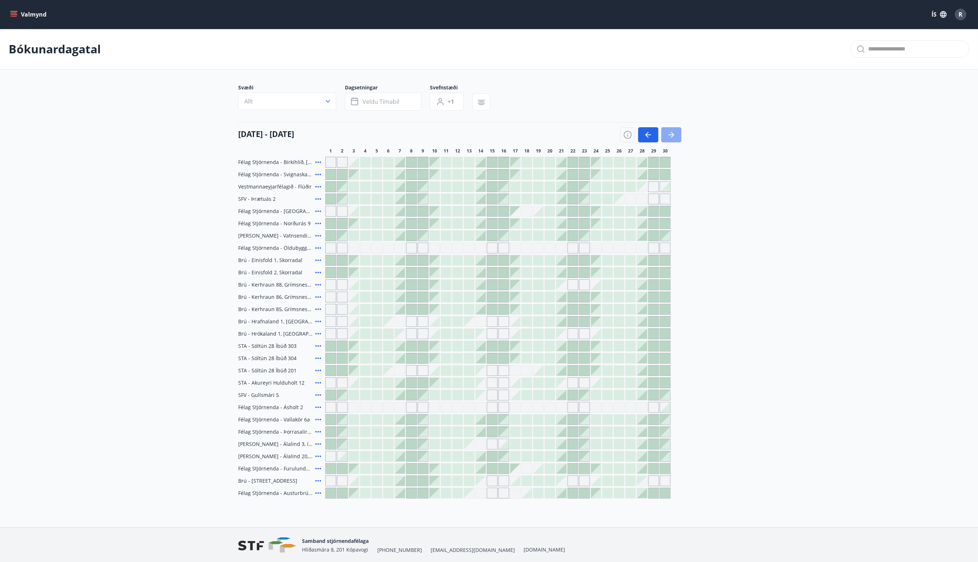
click at [669, 135] on icon "button" at bounding box center [671, 134] width 6 height 1
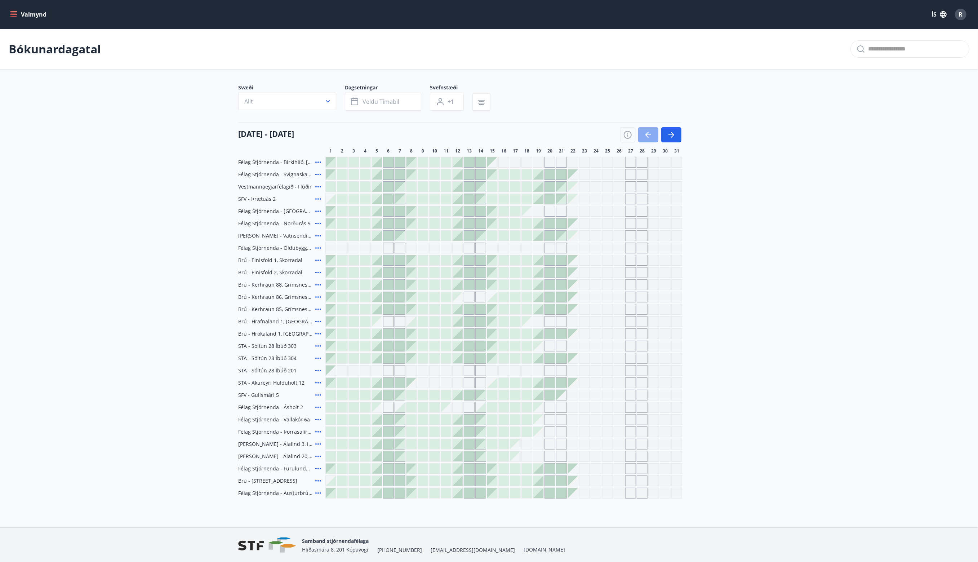
click at [644, 133] on icon "button" at bounding box center [648, 134] width 9 height 9
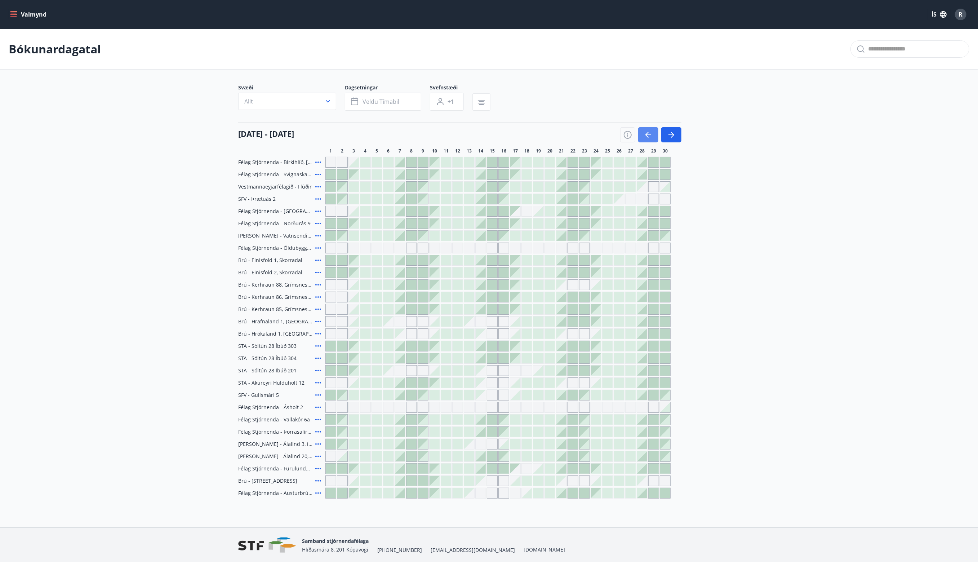
click at [644, 133] on icon "button" at bounding box center [648, 134] width 9 height 9
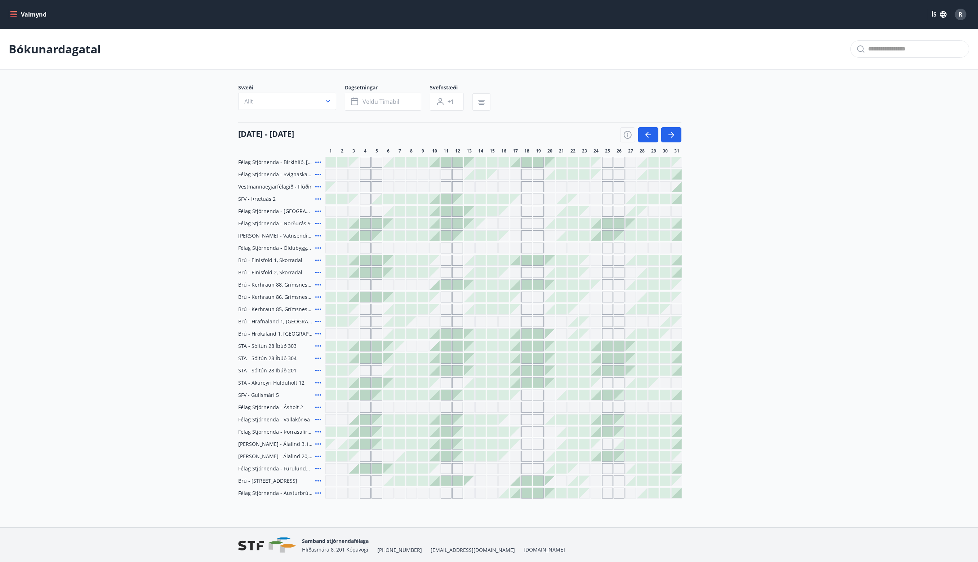
click at [318, 175] on icon at bounding box center [318, 174] width 9 height 9
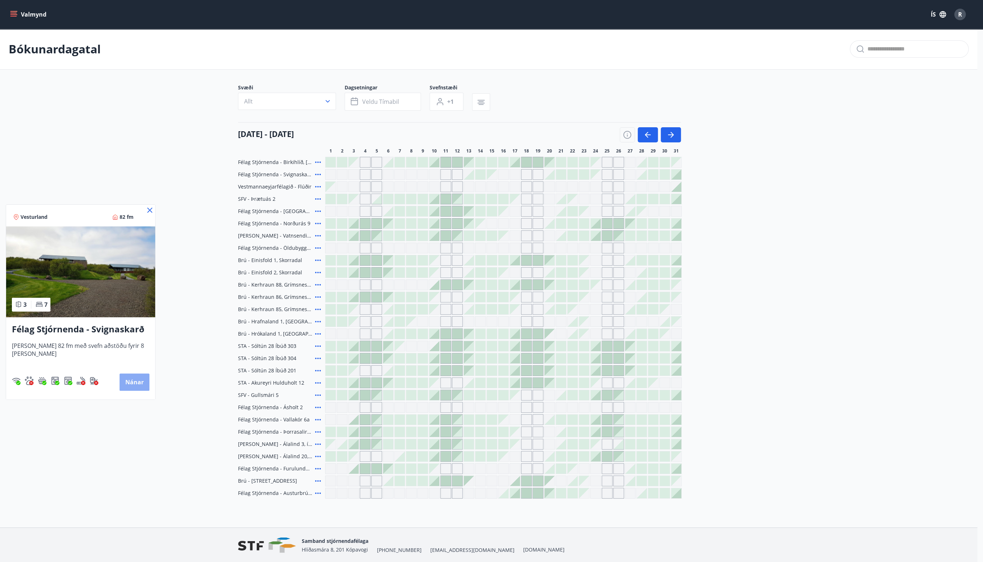
drag, startPoint x: 137, startPoint y: 386, endPoint x: 125, endPoint y: 383, distance: 12.0
click at [125, 383] on button "Nánar" at bounding box center [135, 381] width 30 height 17
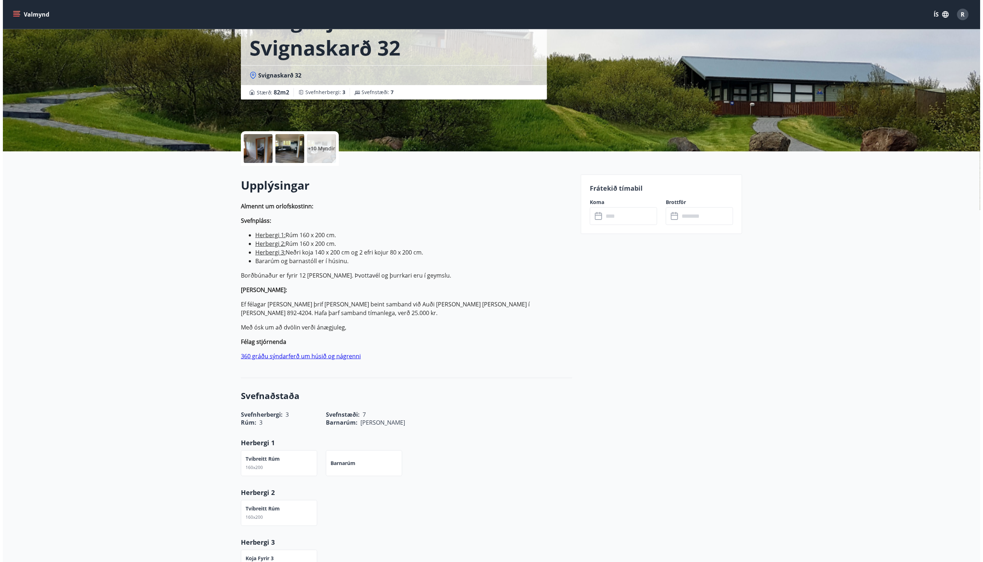
scroll to position [52, 0]
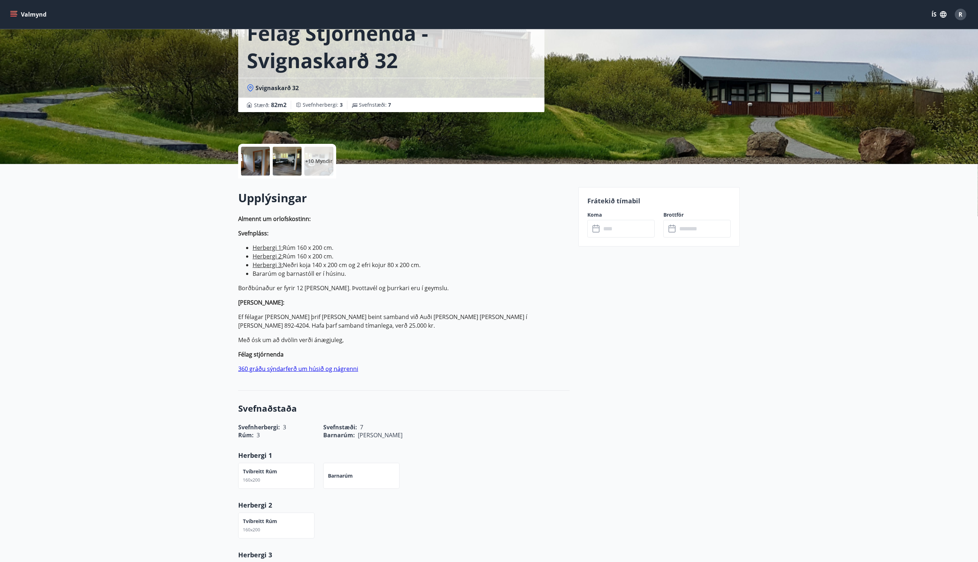
click at [319, 161] on p "+10 Myndir" at bounding box center [318, 160] width 27 height 7
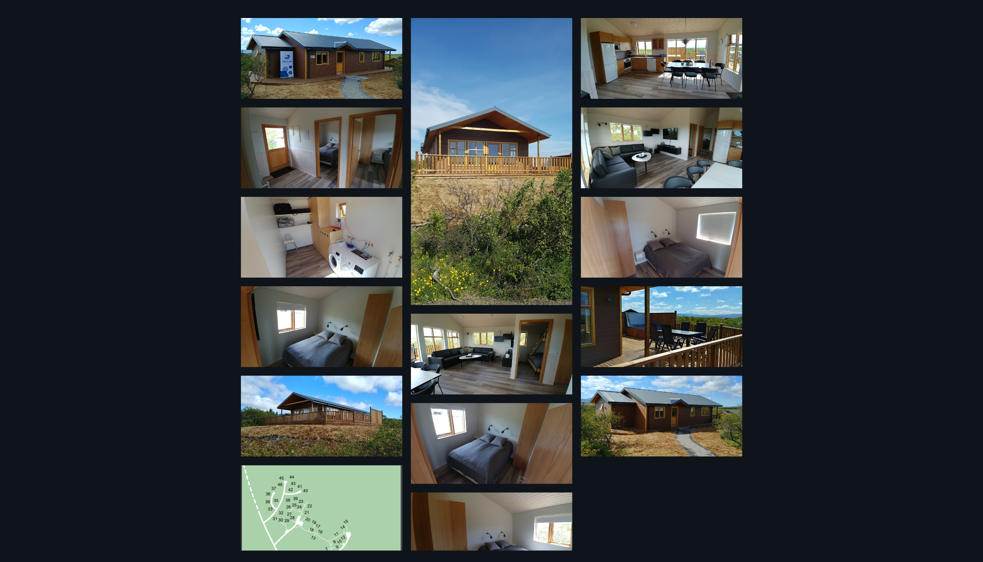
scroll to position [0, 0]
